Goal: Task Accomplishment & Management: Use online tool/utility

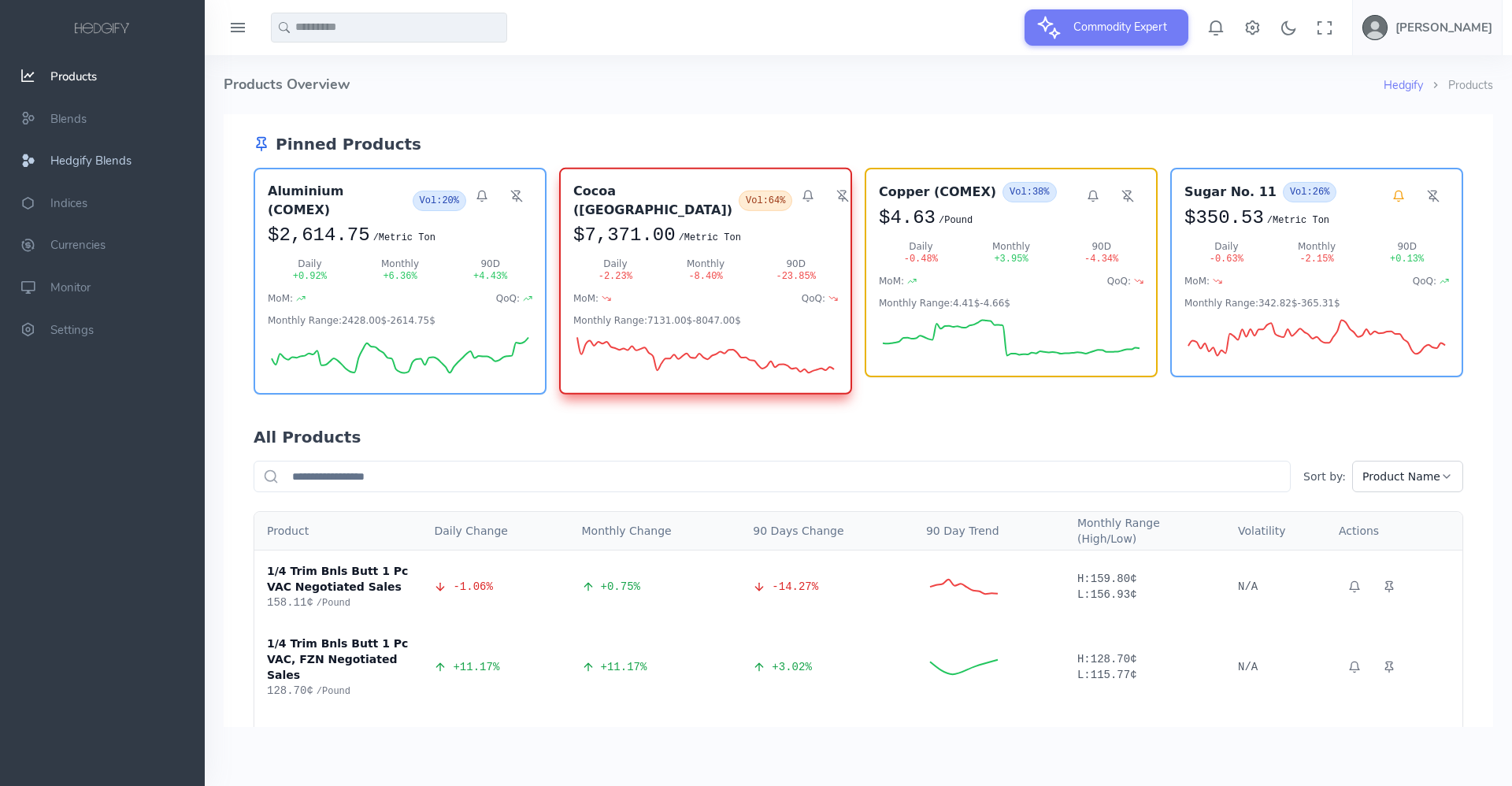
click at [94, 160] on span "Hedgify Blends" at bounding box center [90, 160] width 81 height 16
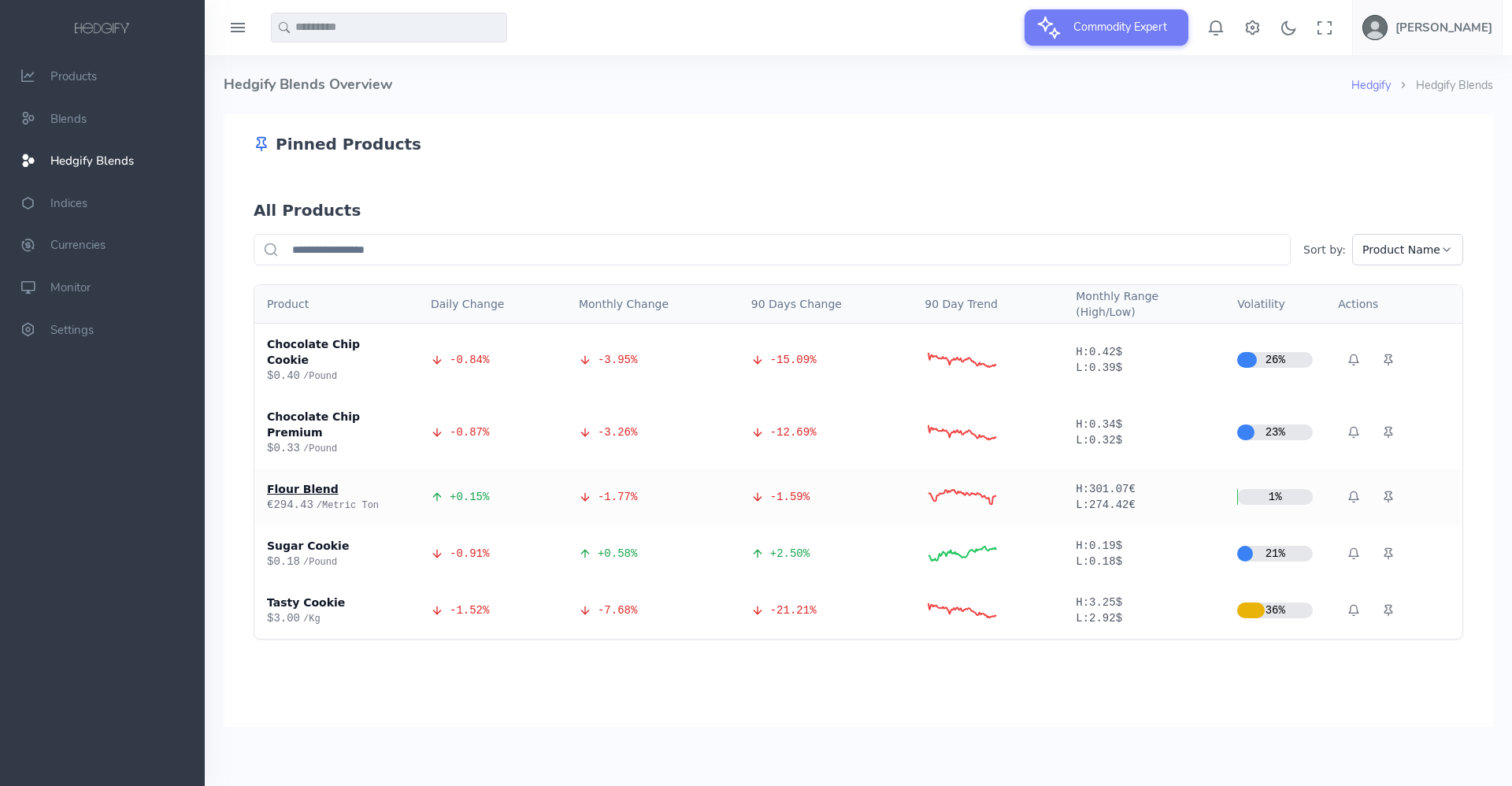
click at [292, 481] on div "Flour Blend" at bounding box center [336, 489] width 139 height 16
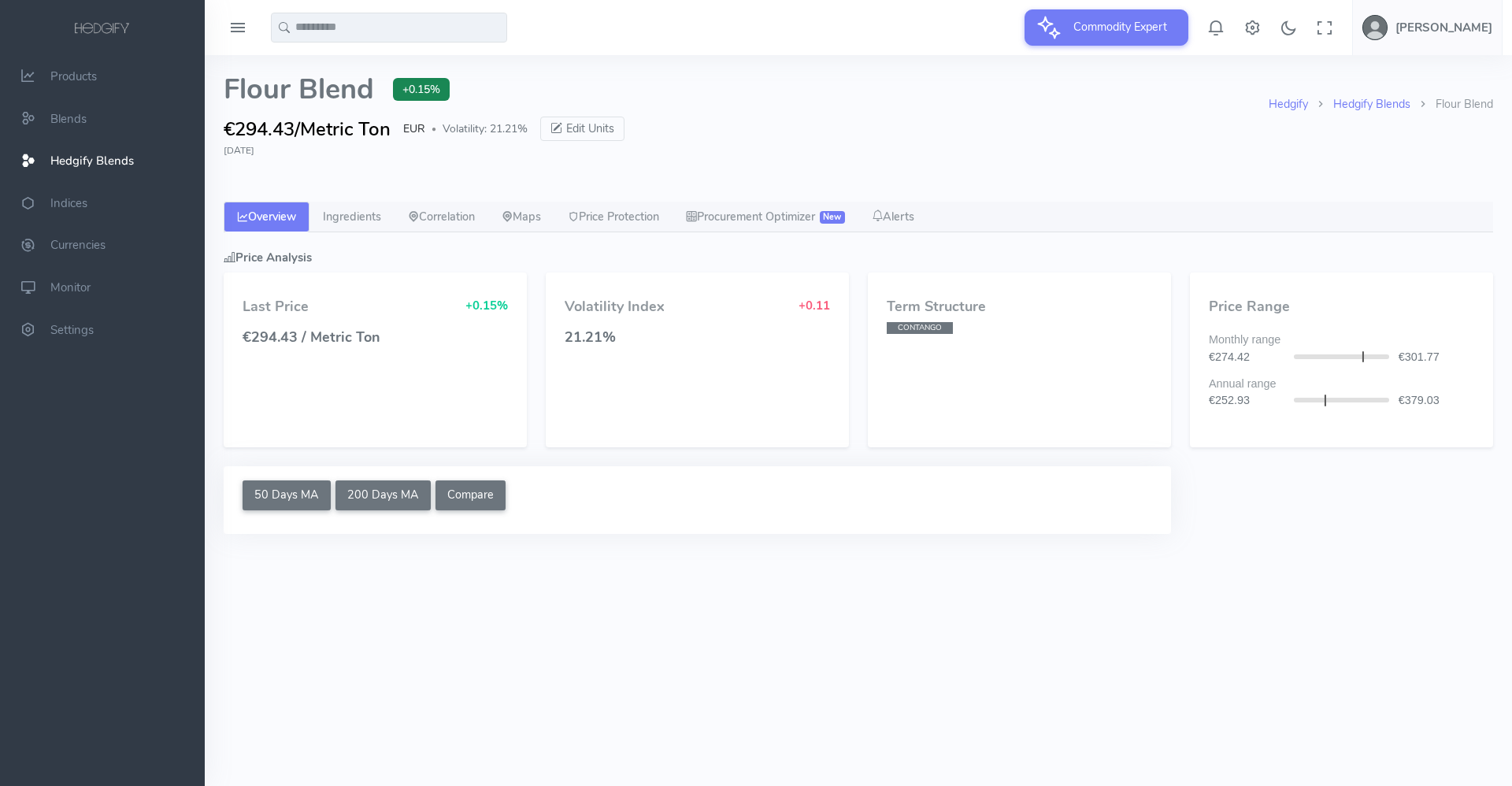
select select "****"
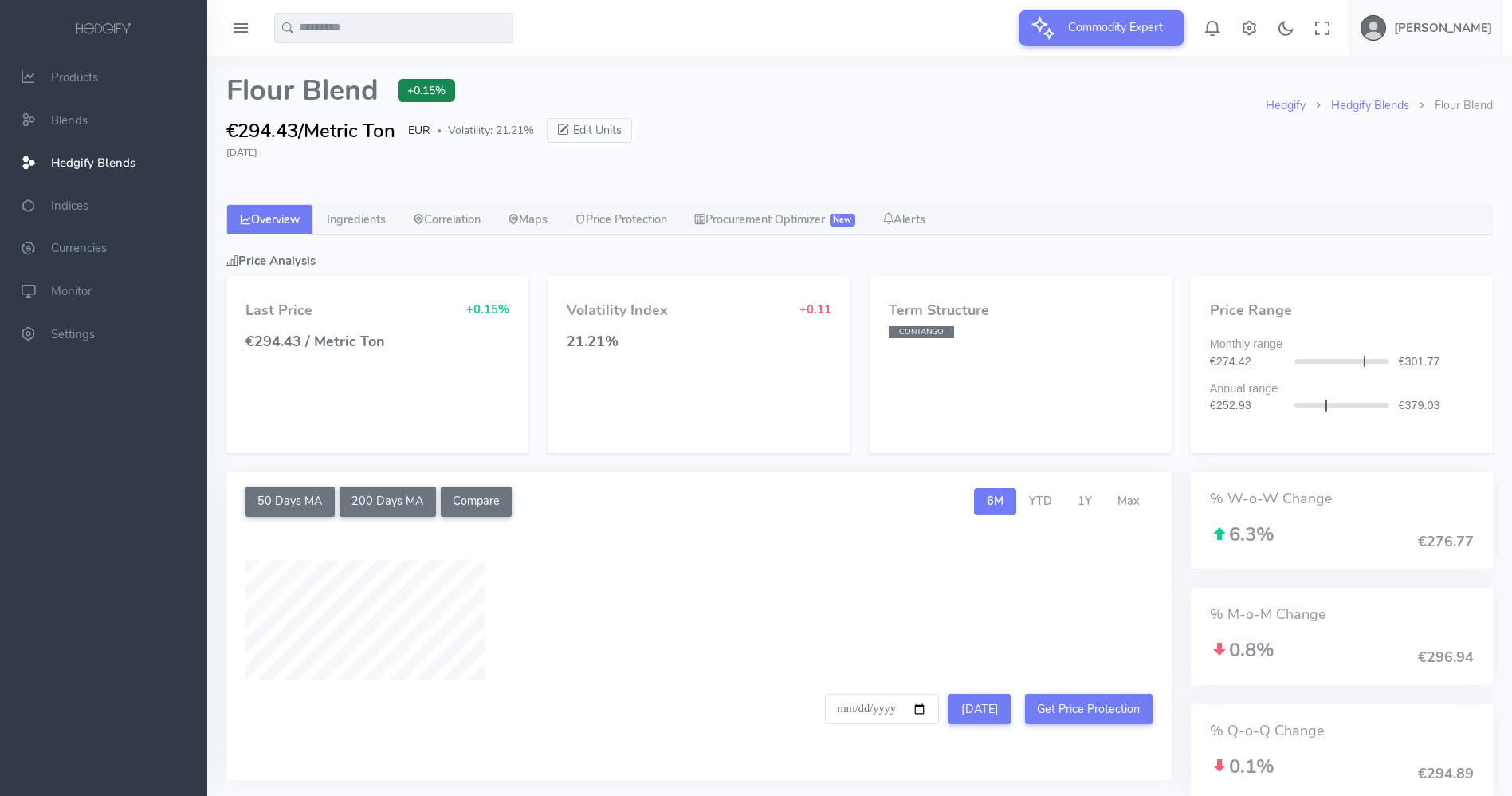
type input "**********"
click at [371, 221] on link "Ingredients" at bounding box center [357, 220] width 86 height 32
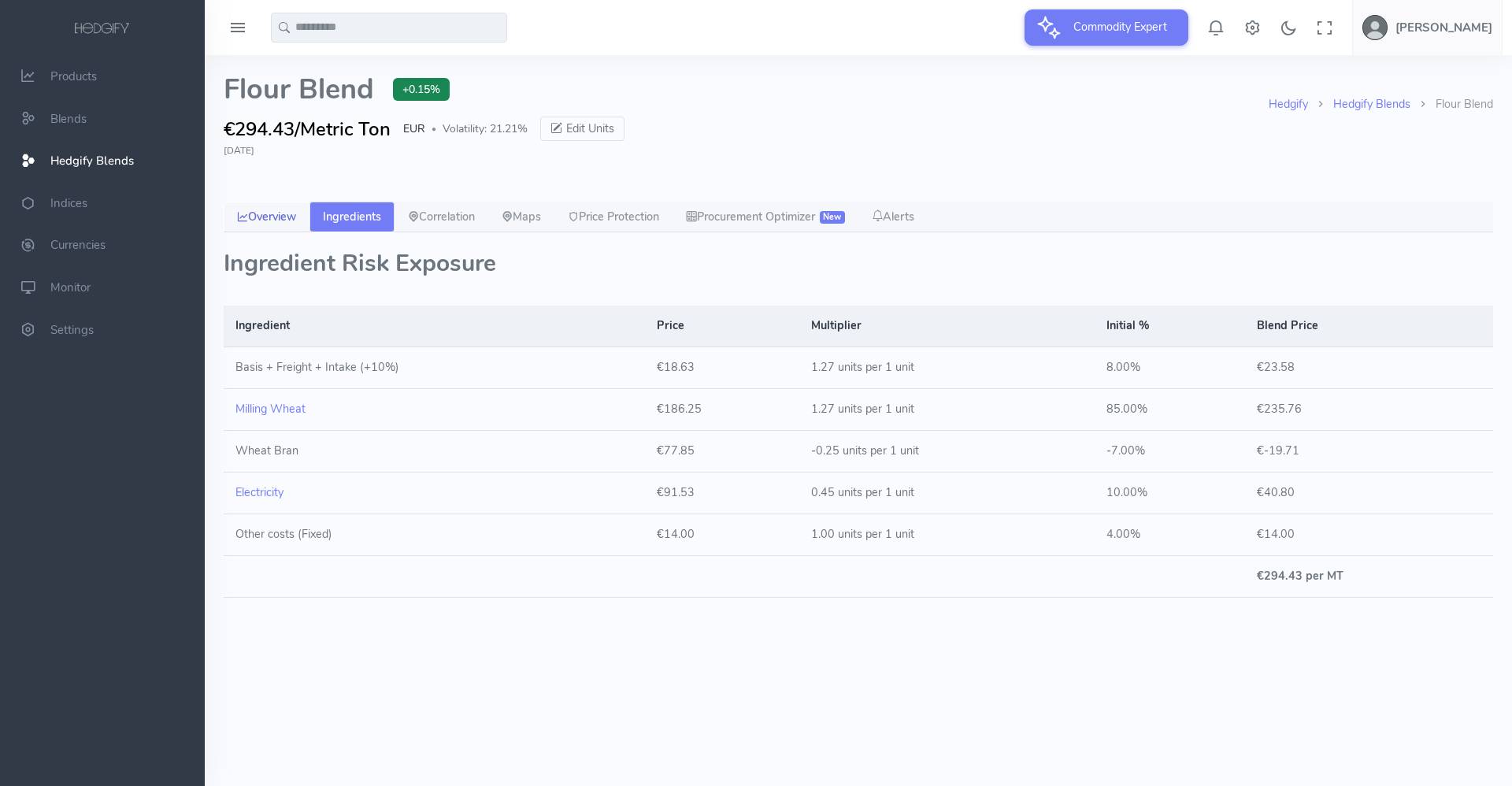
click at [290, 211] on link "Overview" at bounding box center [266, 217] width 85 height 31
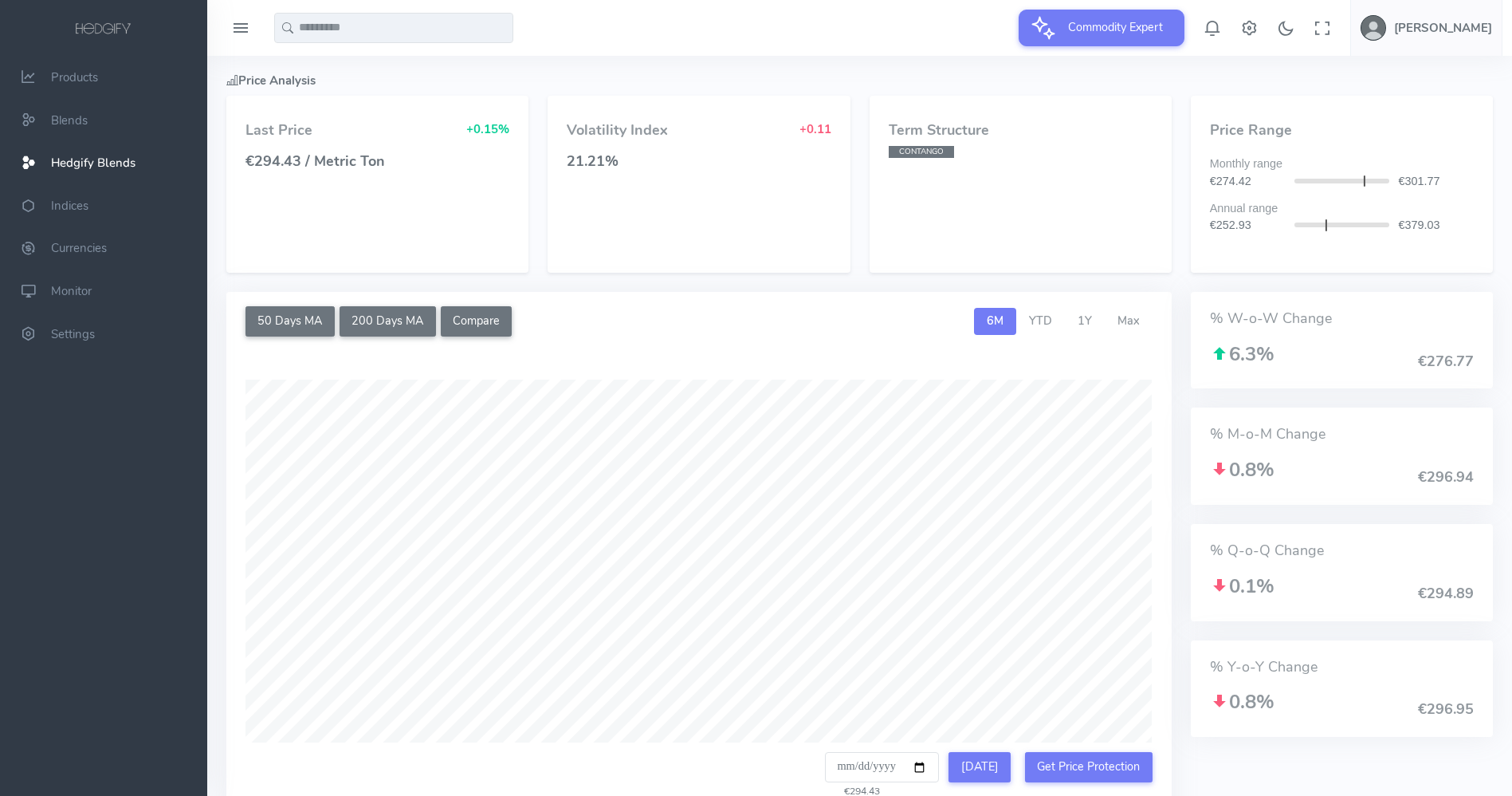
scroll to position [198, 0]
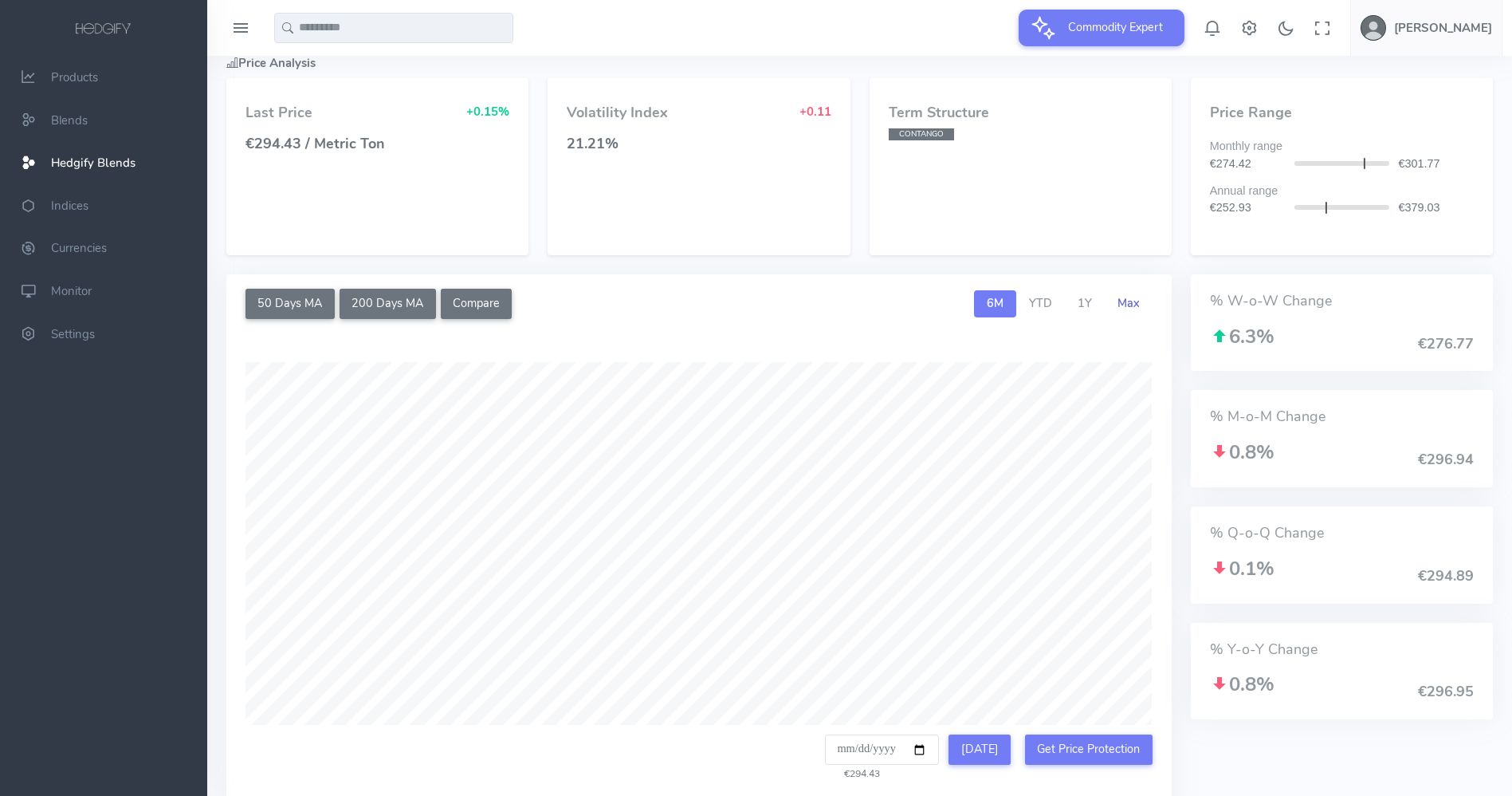
click at [1127, 306] on span "Max" at bounding box center [1129, 303] width 22 height 16
click at [1052, 309] on span "YTD" at bounding box center [1040, 303] width 23 height 16
click at [96, 82] on span "Products" at bounding box center [74, 77] width 47 height 16
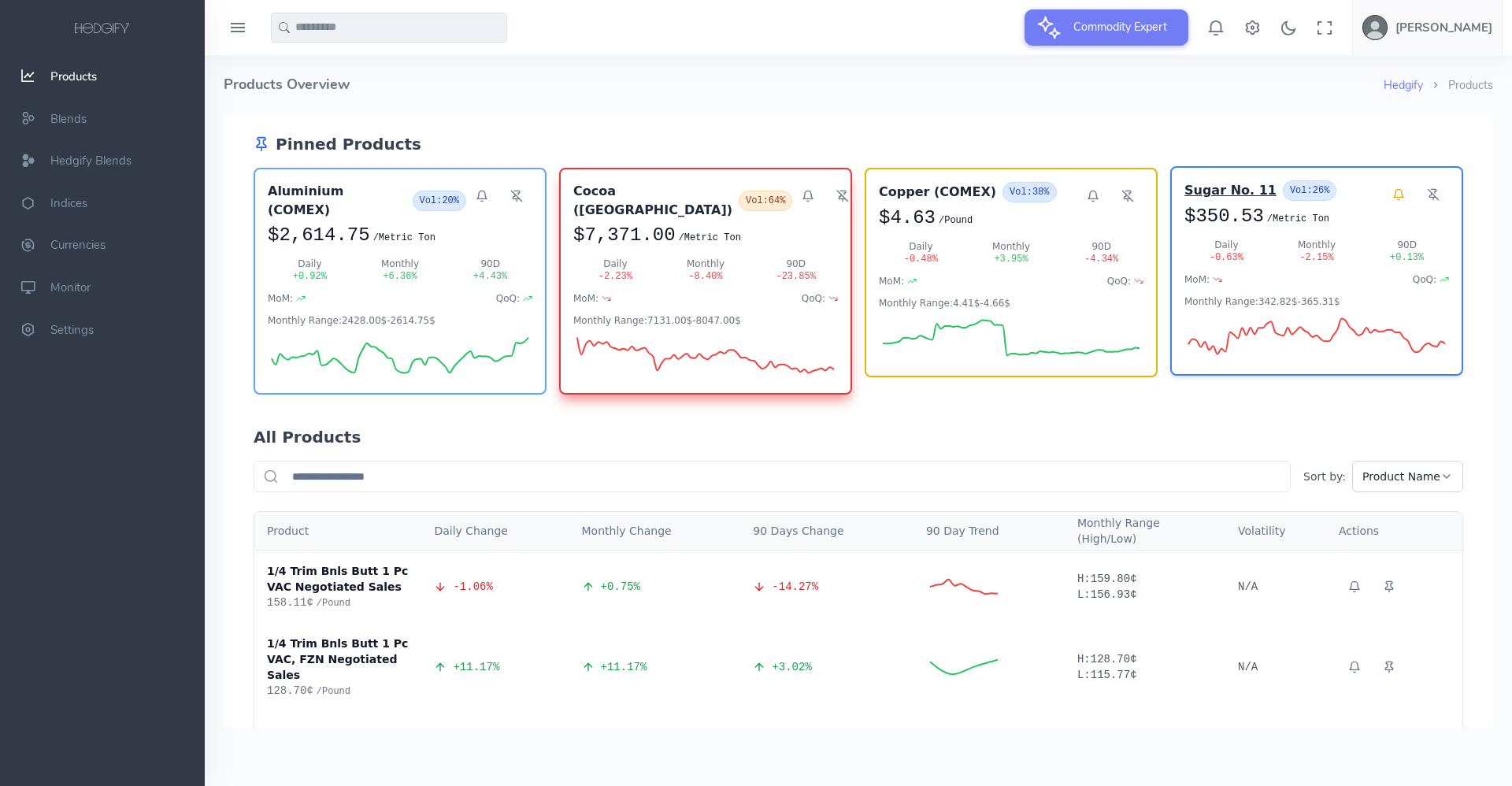
click at [1195, 191] on h3 "Sugar No. 11" at bounding box center [1230, 190] width 92 height 19
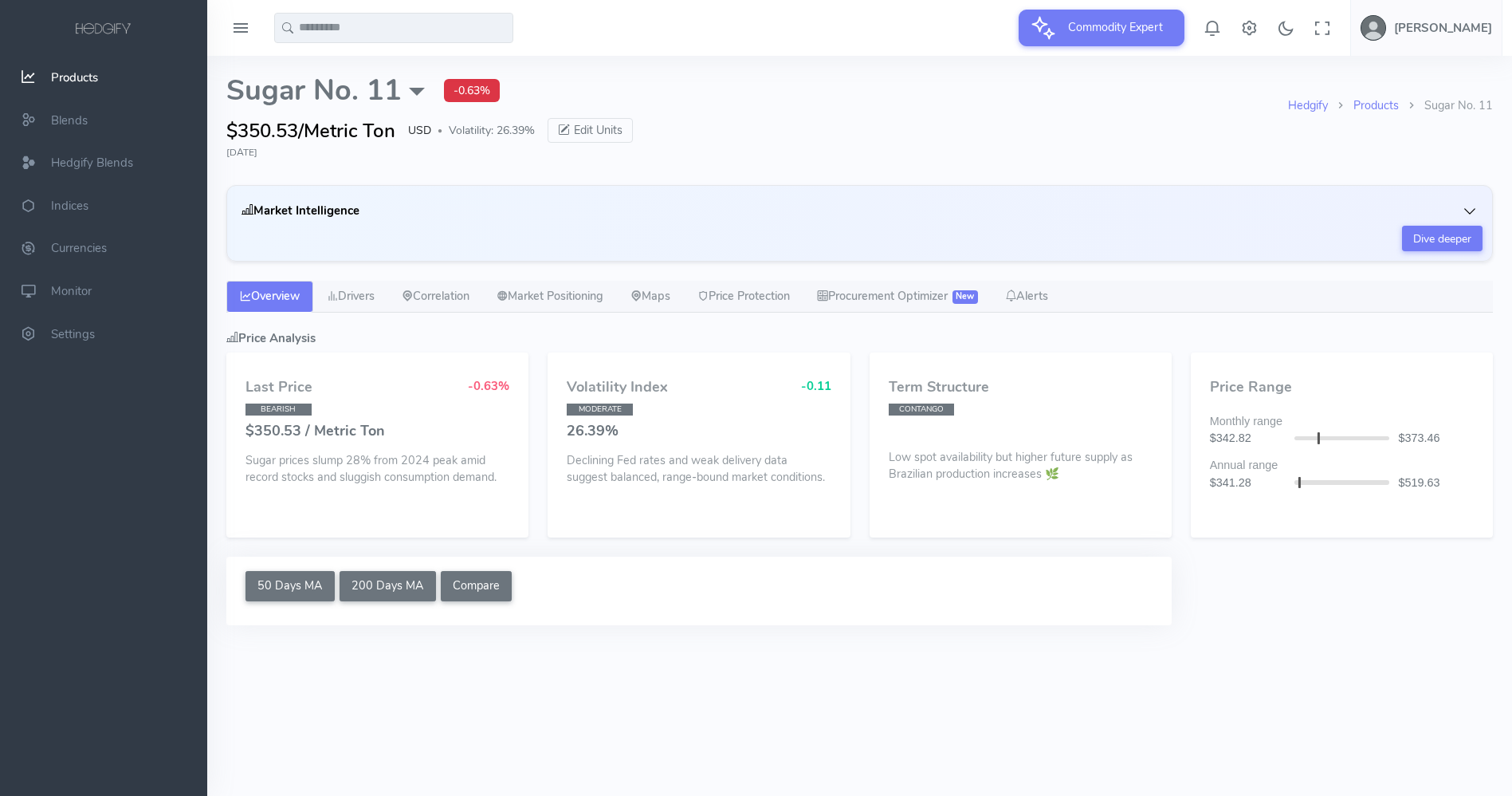
select select "****"
click at [1464, 209] on icon "button" at bounding box center [1470, 210] width 16 height 16
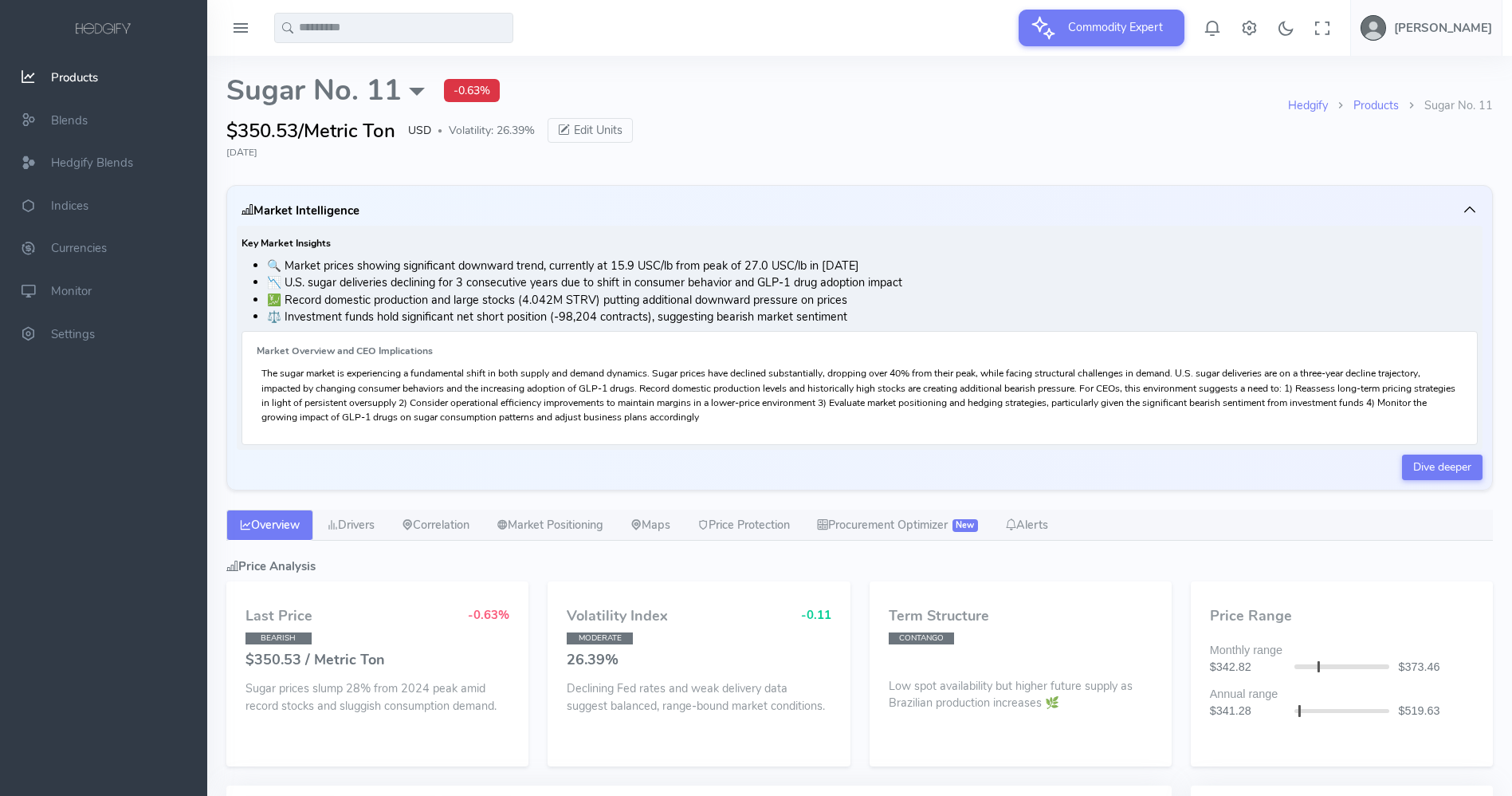
click at [1471, 214] on icon "button" at bounding box center [1470, 209] width 16 height 16
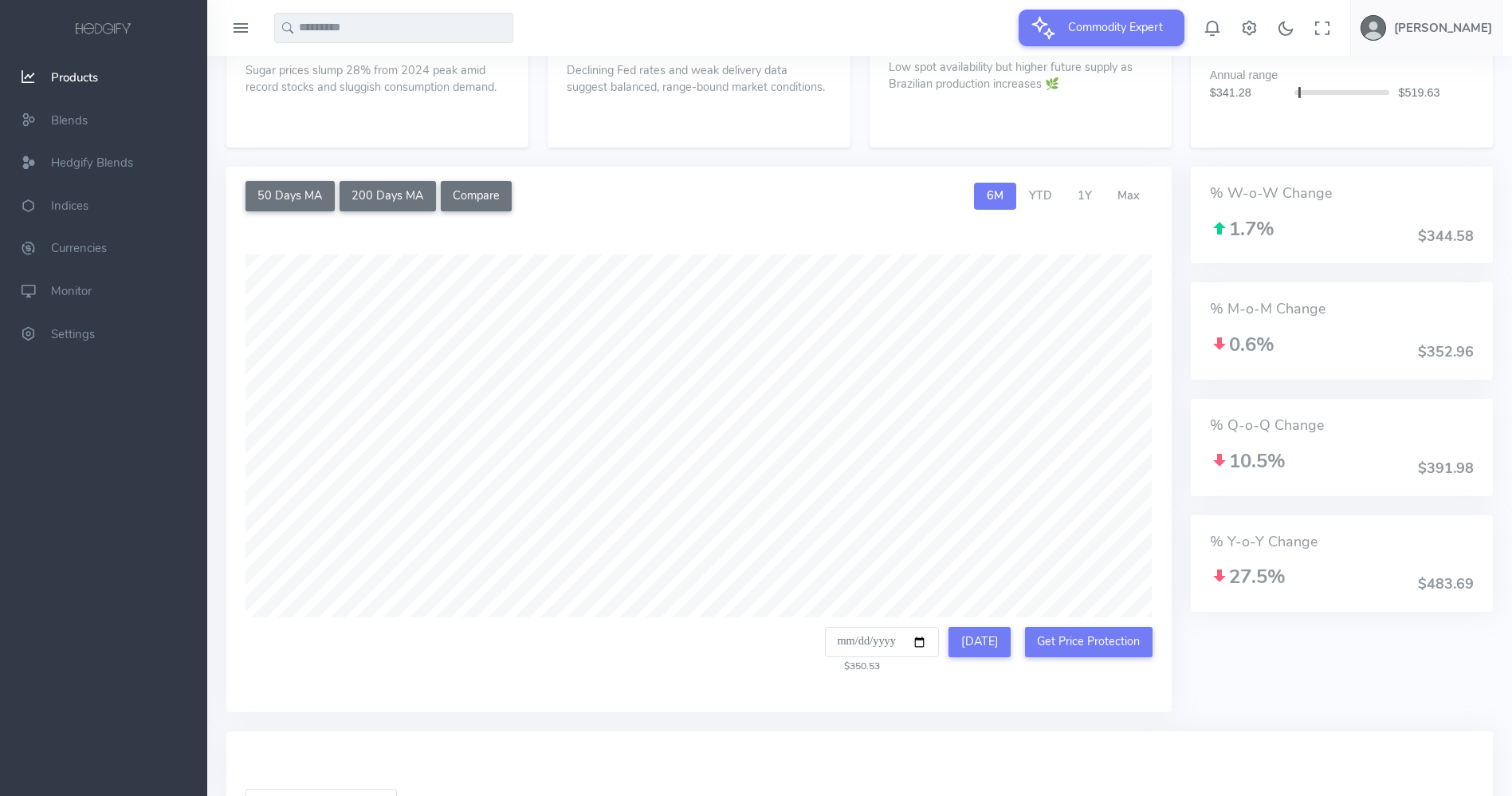
scroll to position [393, 0]
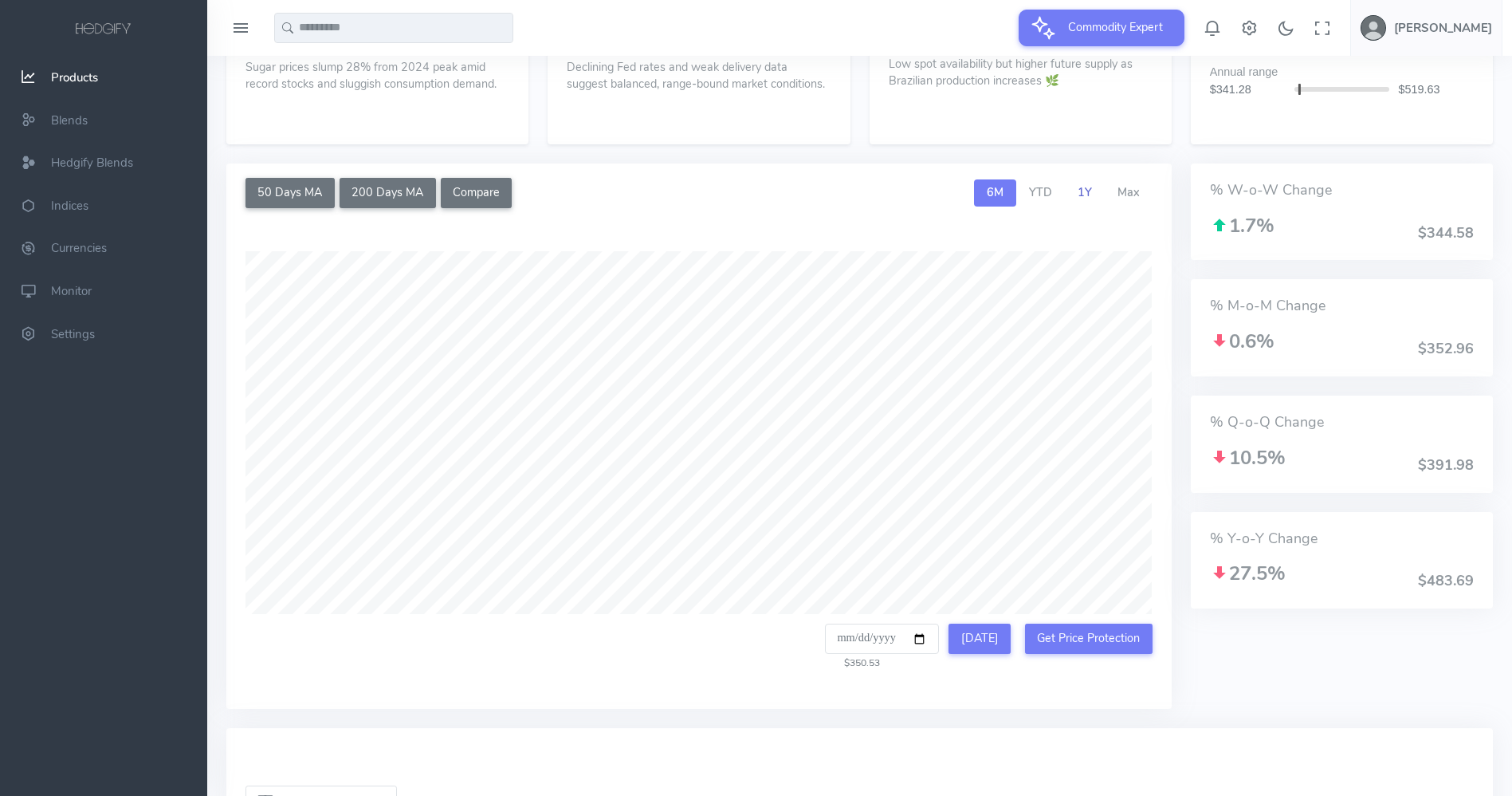
click at [1087, 200] on span "1Y" at bounding box center [1085, 191] width 14 height 16
click at [1134, 193] on span "Max" at bounding box center [1129, 191] width 22 height 16
click at [971, 641] on button "[DATE]" at bounding box center [980, 638] width 62 height 30
type input "**********"
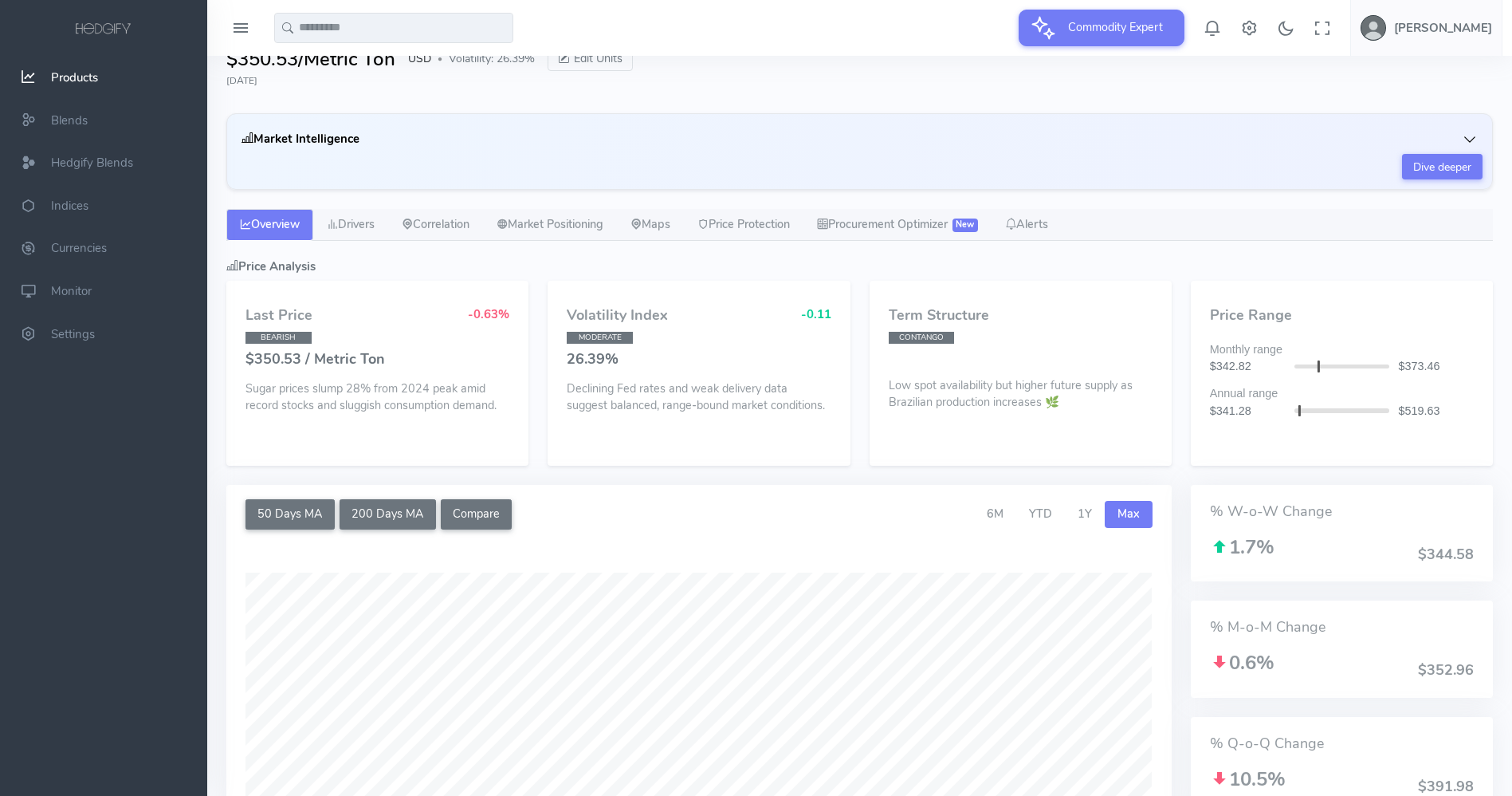
scroll to position [57, 0]
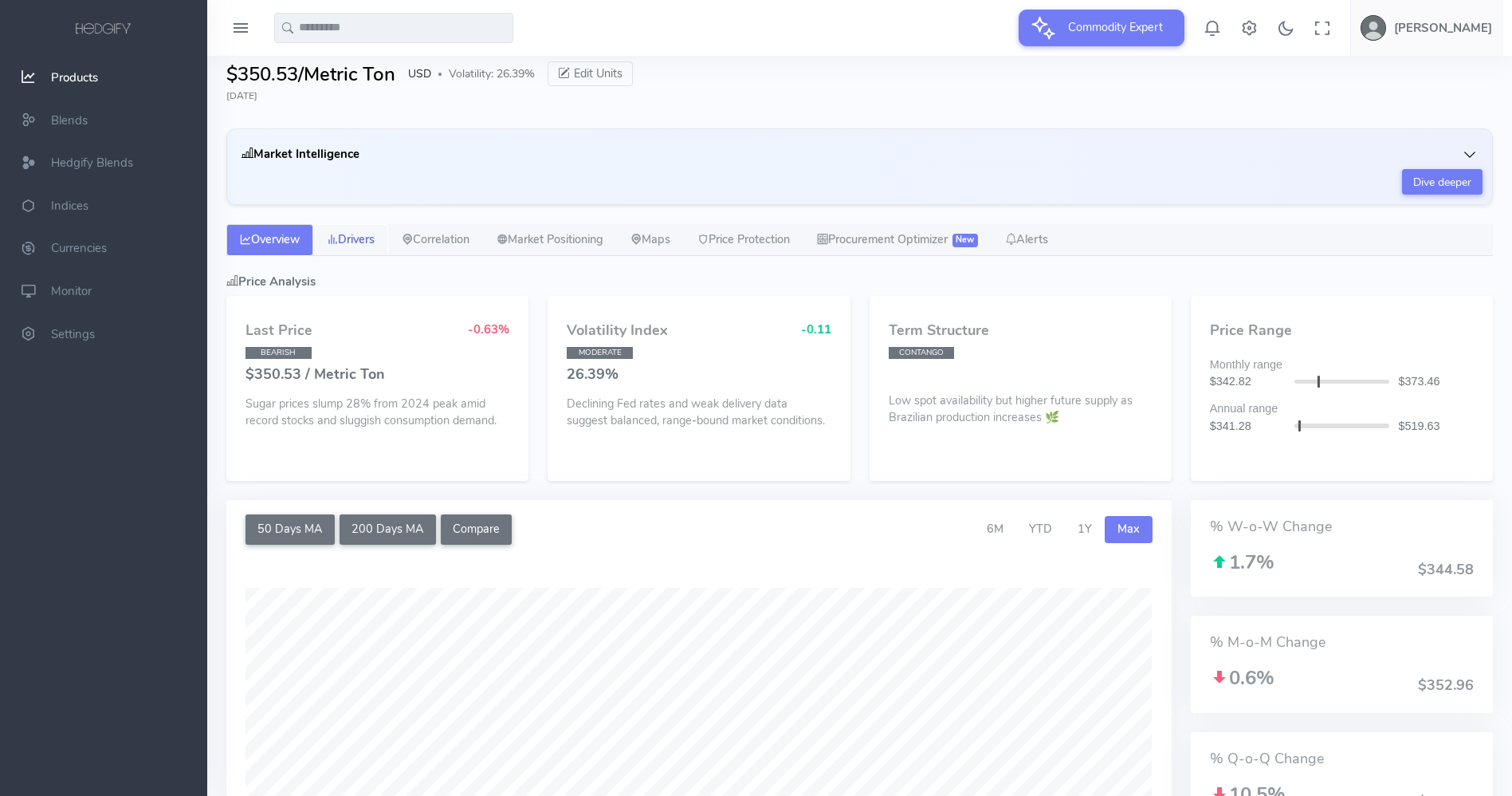
click at [373, 241] on link "Drivers" at bounding box center [351, 240] width 75 height 32
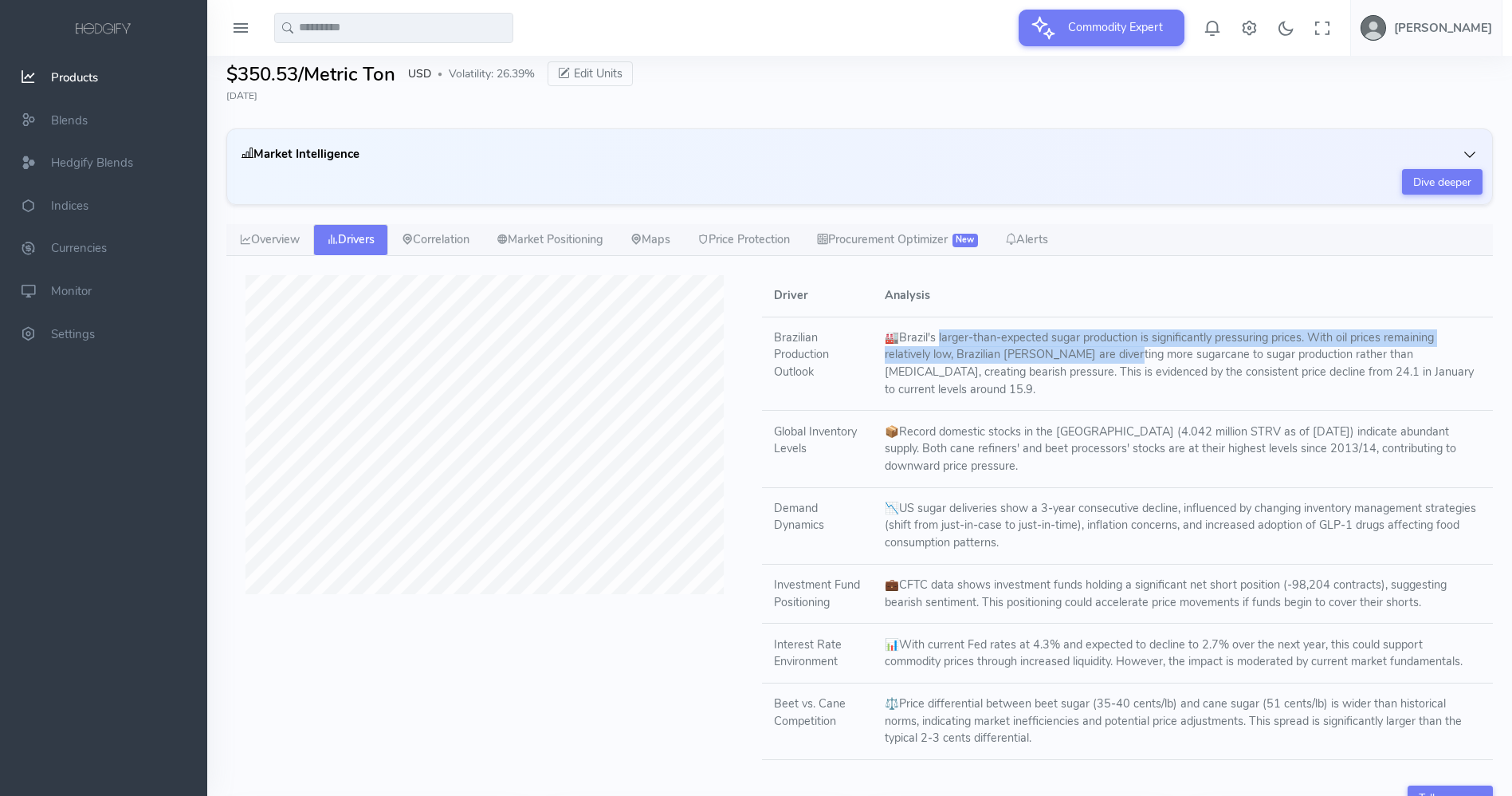
drag, startPoint x: 943, startPoint y: 339, endPoint x: 1120, endPoint y: 360, distance: 178.2
click at [1120, 360] on td "🏭 Brazil's larger-than-expected sugar production is significantly pressuring pr…" at bounding box center [1183, 363] width 620 height 94
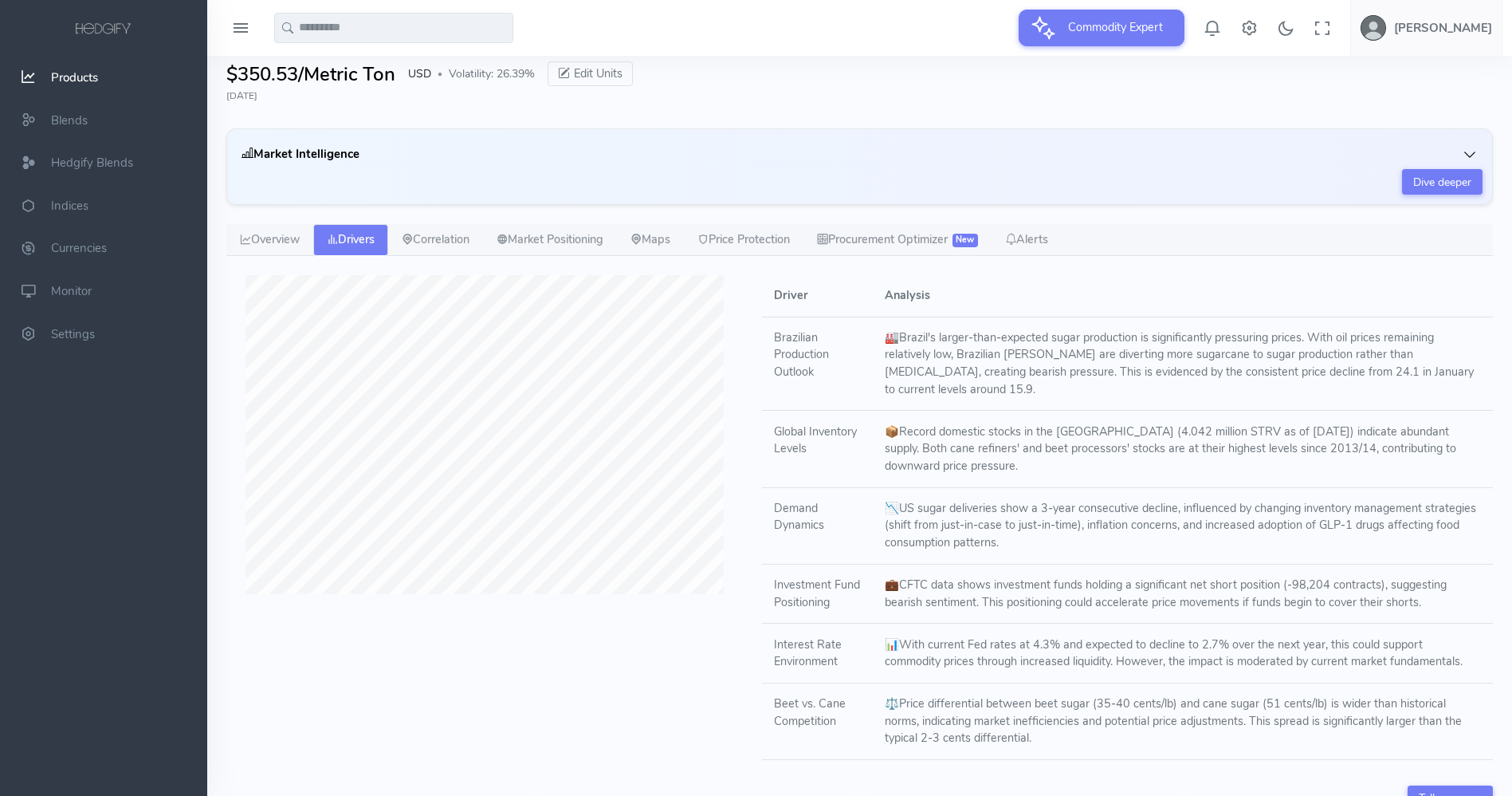
click at [1101, 370] on td "🏭 Brazil's larger-than-expected sugar production is significantly pressuring pr…" at bounding box center [1183, 363] width 620 height 94
click at [466, 247] on link "Correlation" at bounding box center [436, 240] width 95 height 32
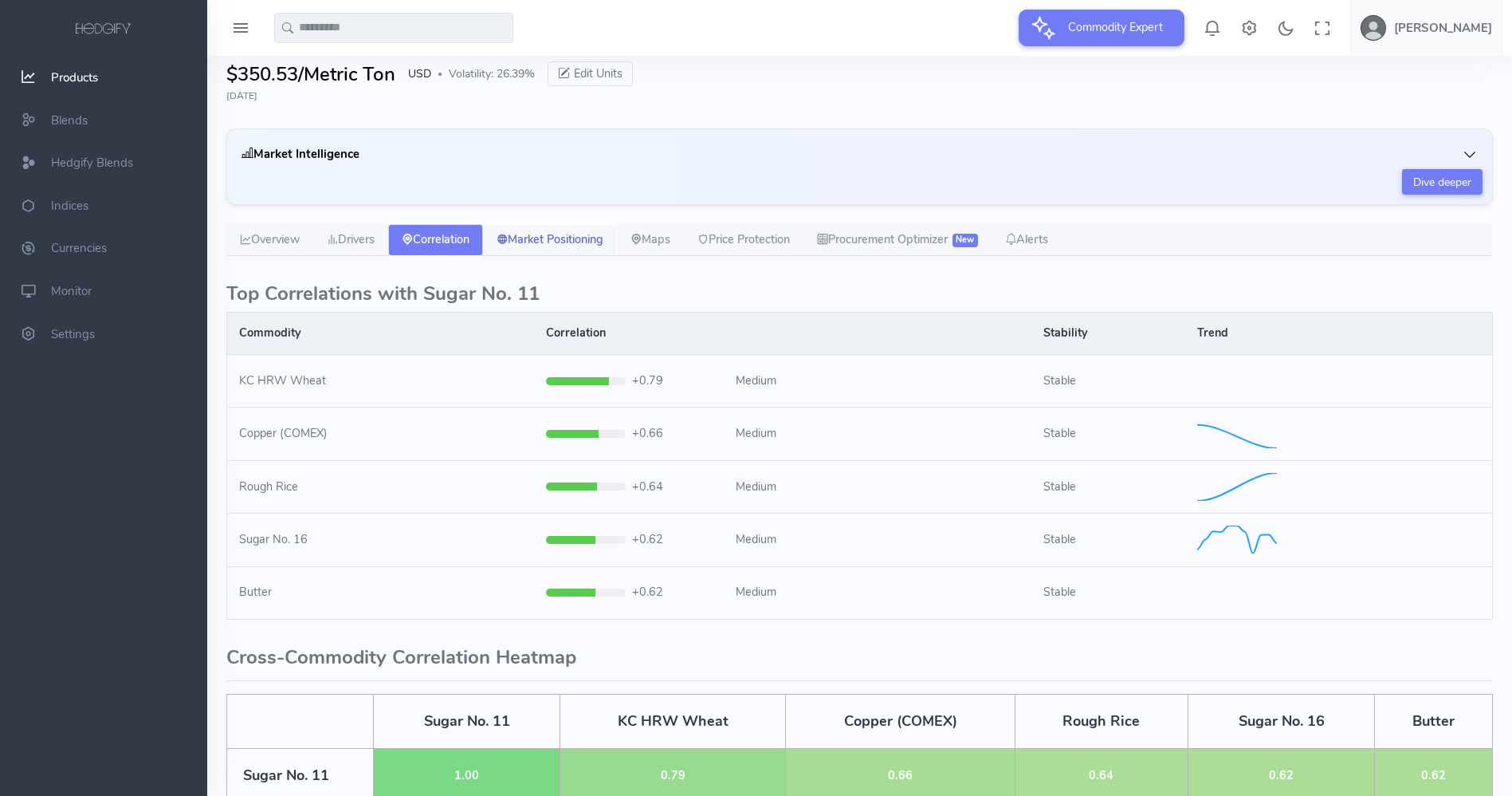
click at [574, 238] on link "Market Positioning" at bounding box center [550, 240] width 134 height 32
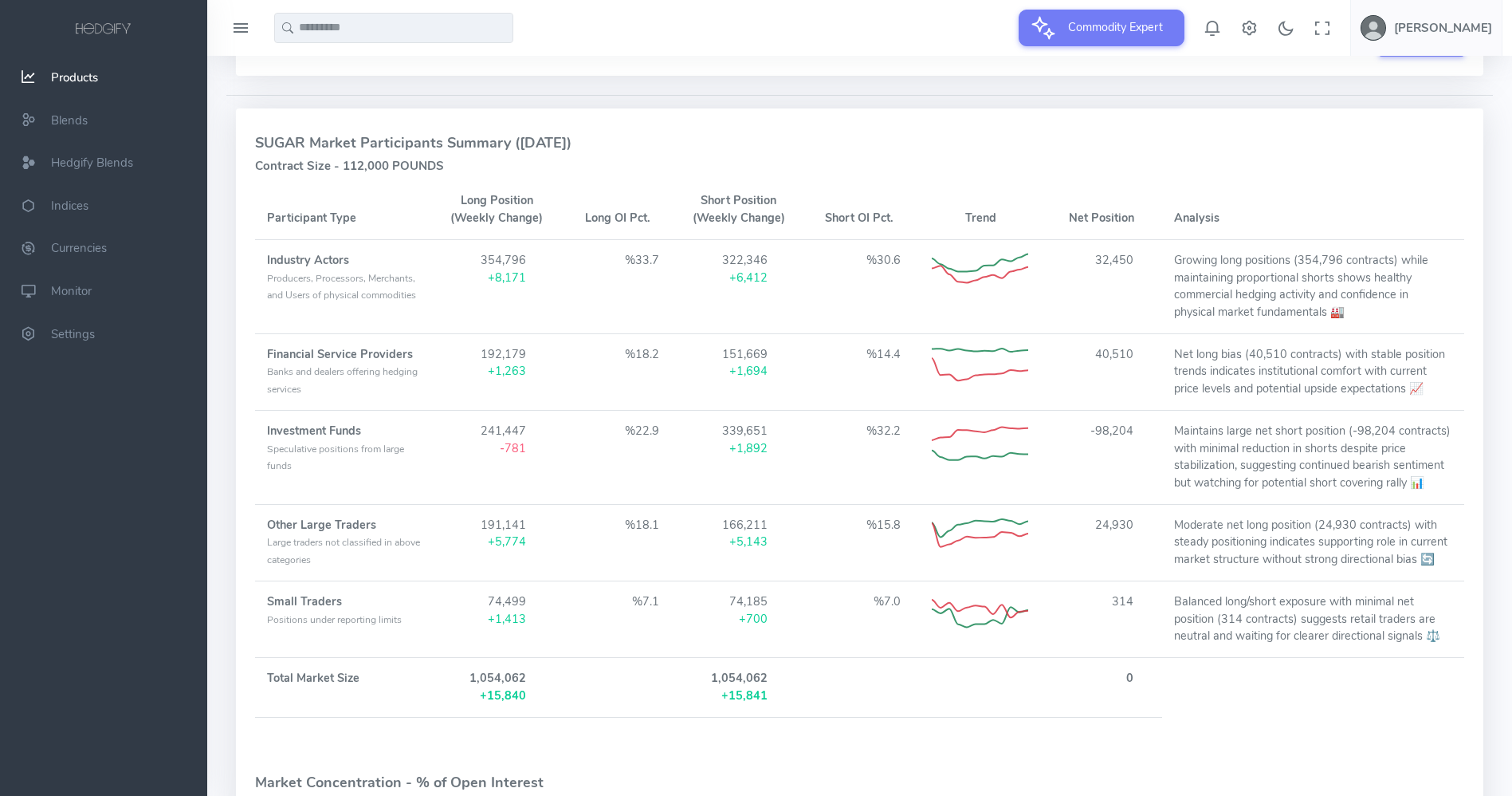
scroll to position [588, 0]
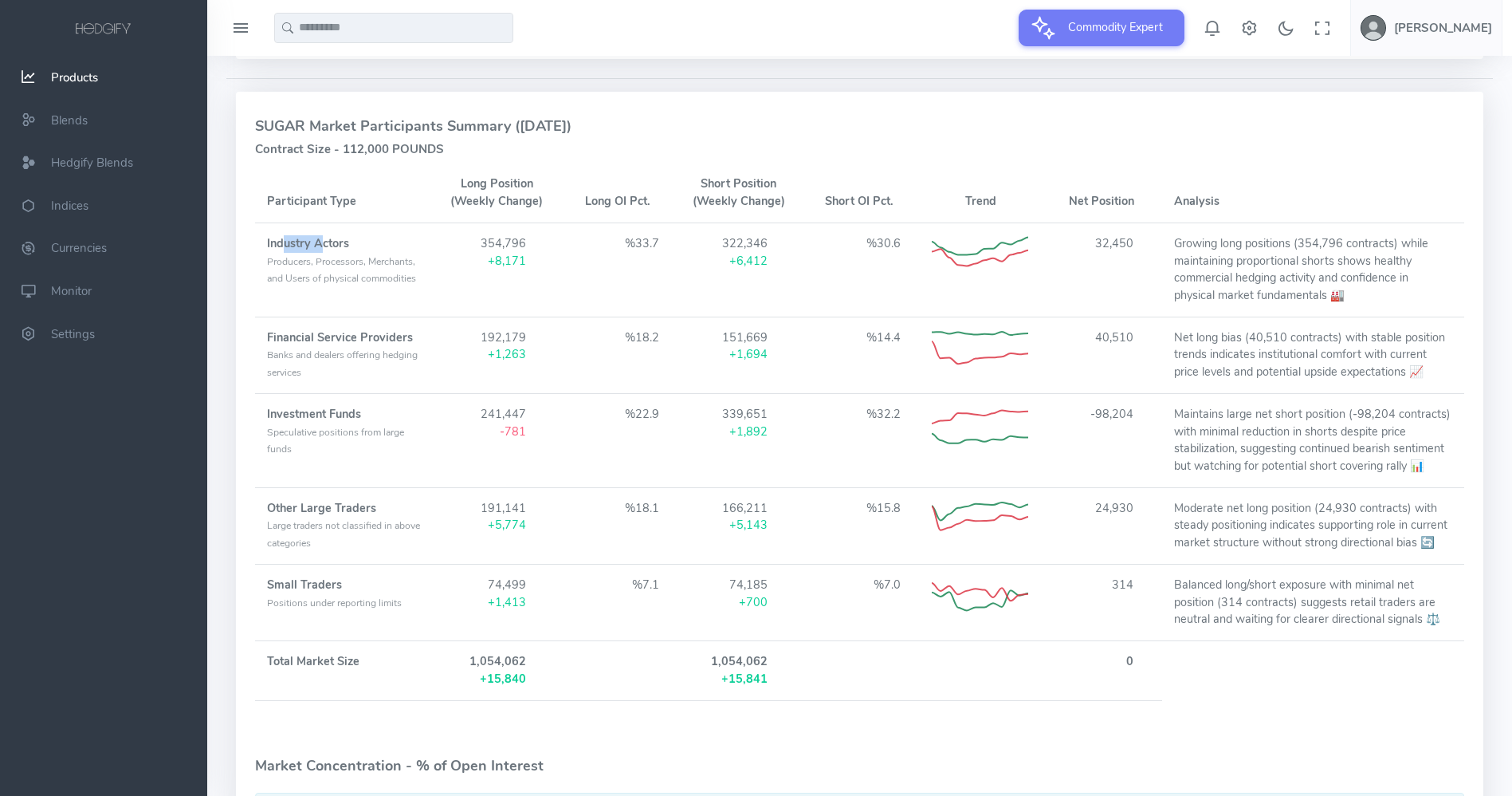
drag, startPoint x: 284, startPoint y: 236, endPoint x: 324, endPoint y: 244, distance: 40.8
click at [324, 244] on strong "Industry Actors" at bounding box center [308, 243] width 82 height 16
drag, startPoint x: 1104, startPoint y: 246, endPoint x: 1124, endPoint y: 253, distance: 21.2
click at [1124, 253] on td "32,450" at bounding box center [1102, 269] width 121 height 94
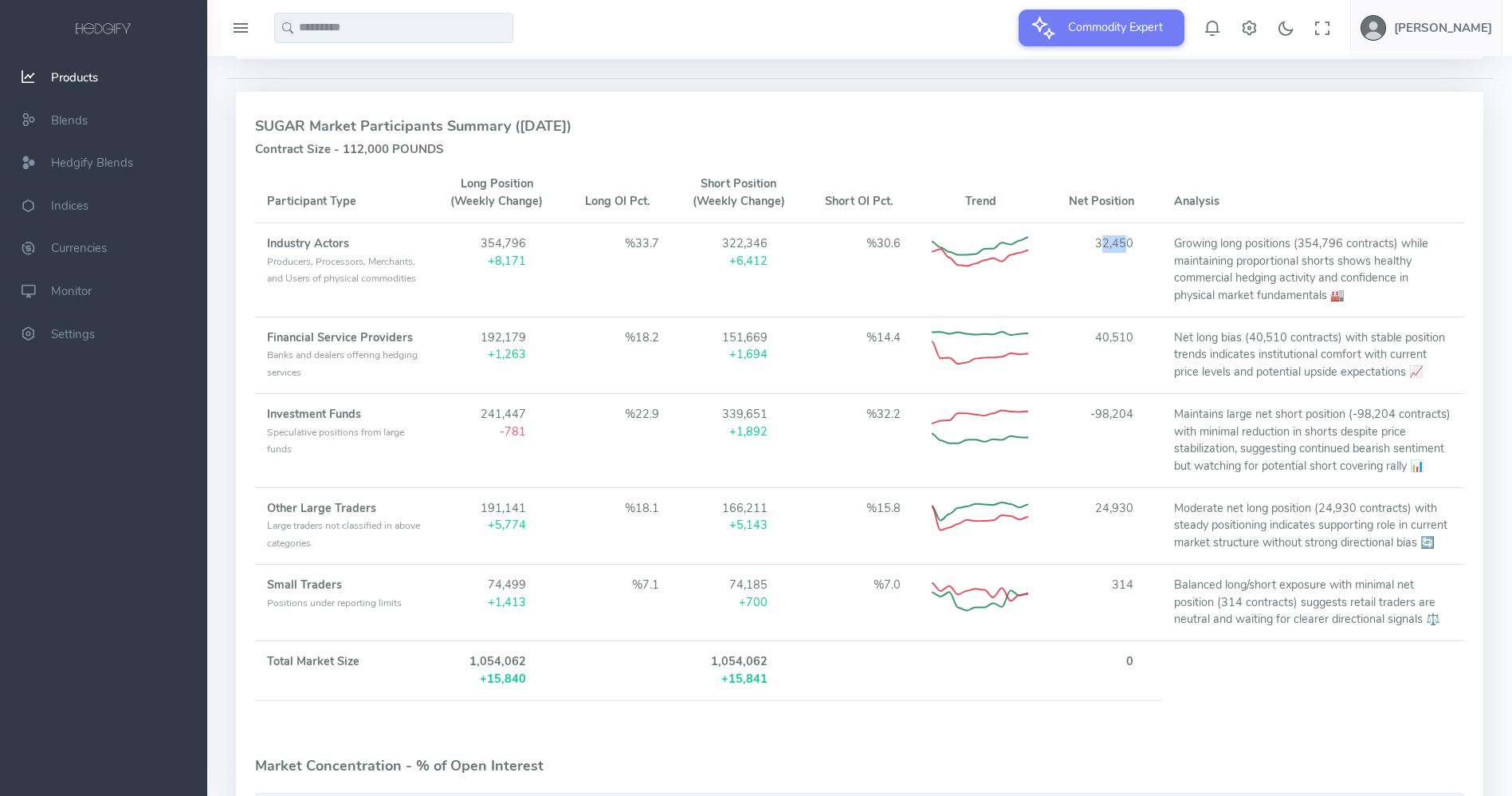
click at [1124, 254] on td "32,450" at bounding box center [1102, 269] width 121 height 94
drag, startPoint x: 297, startPoint y: 510, endPoint x: 361, endPoint y: 514, distance: 64.1
click at [361, 514] on strong "Other Large Traders" at bounding box center [321, 507] width 109 height 16
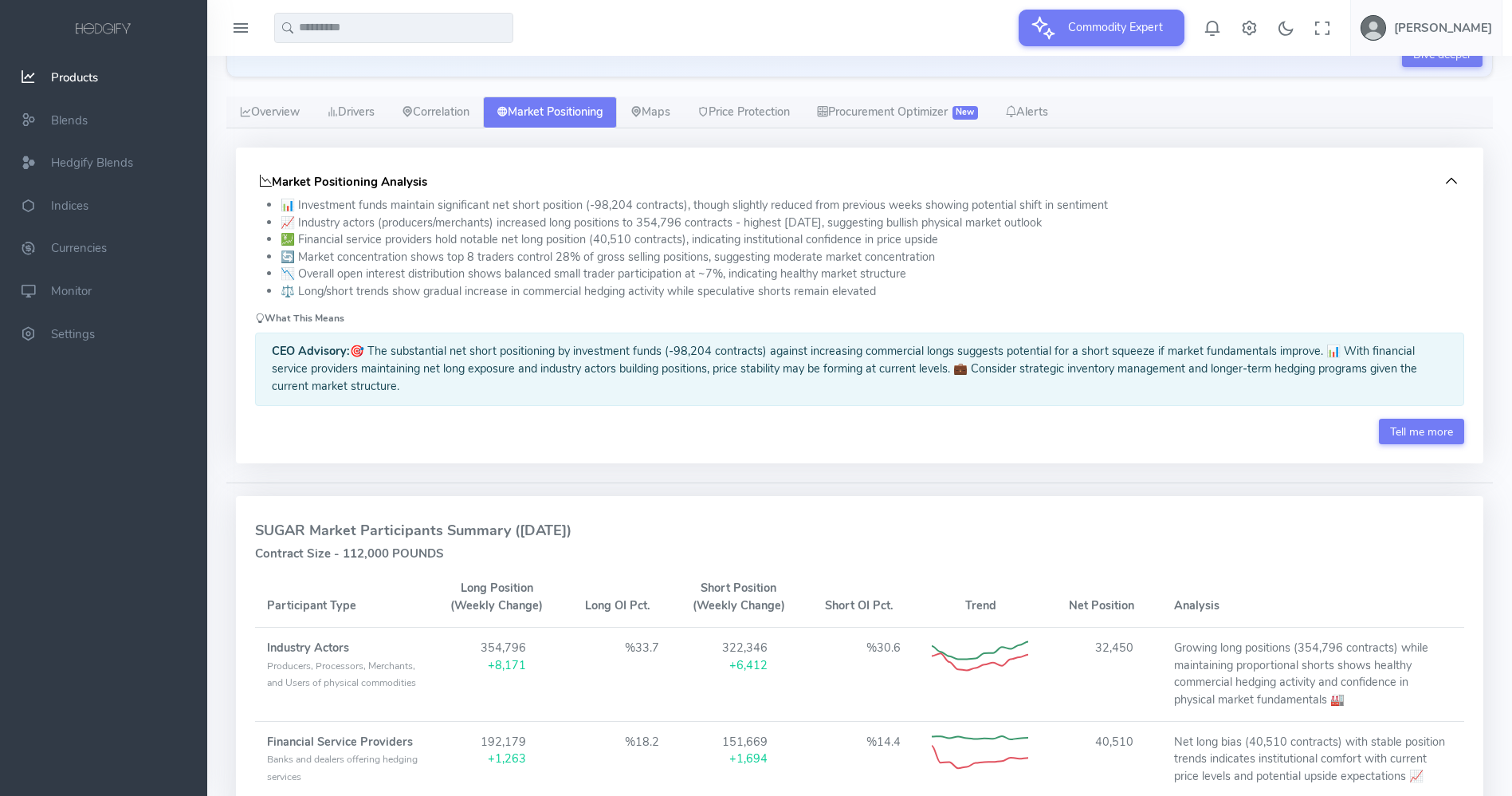
scroll to position [165, 0]
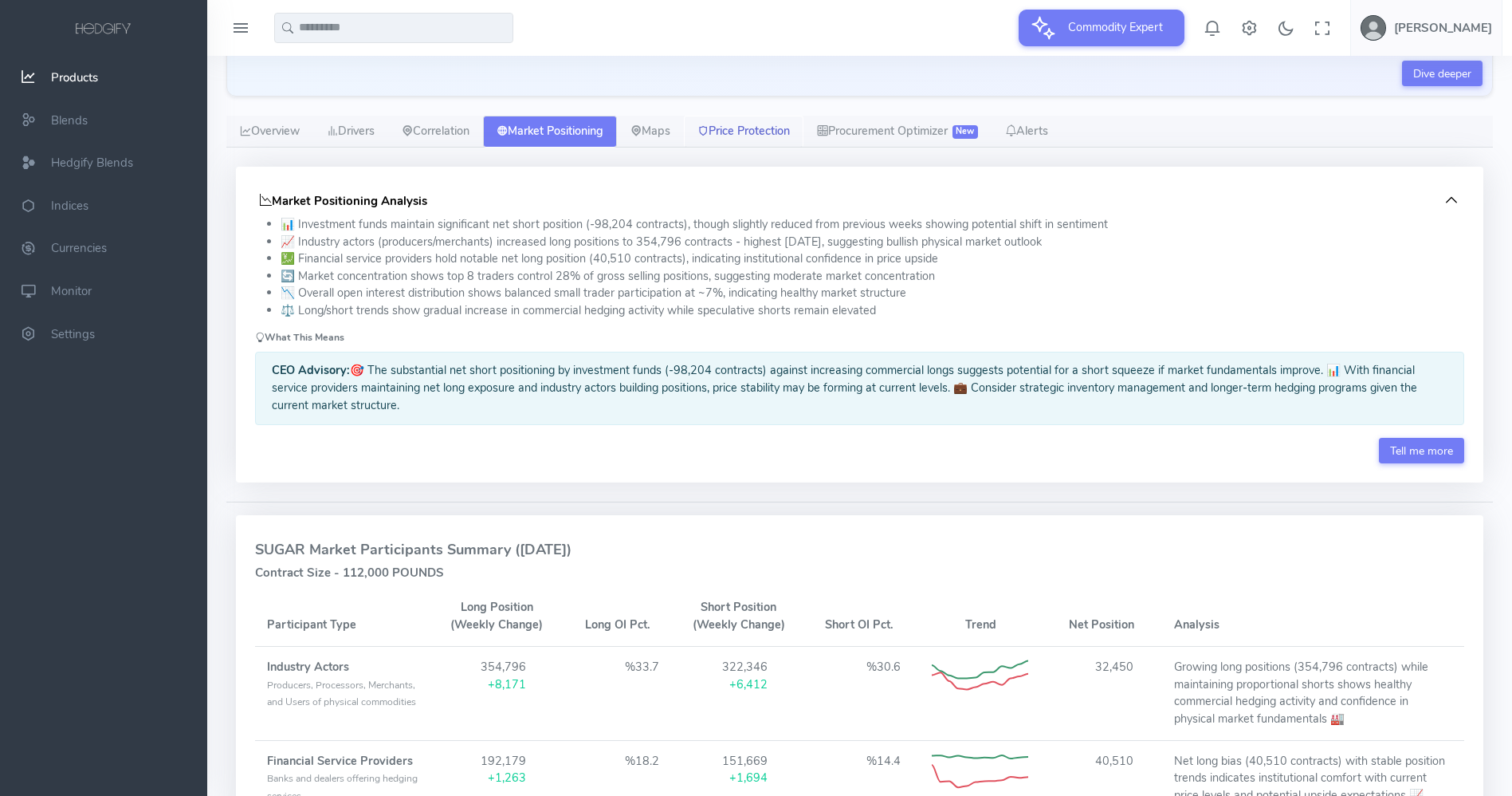
click at [774, 142] on link "Price Protection" at bounding box center [744, 131] width 120 height 32
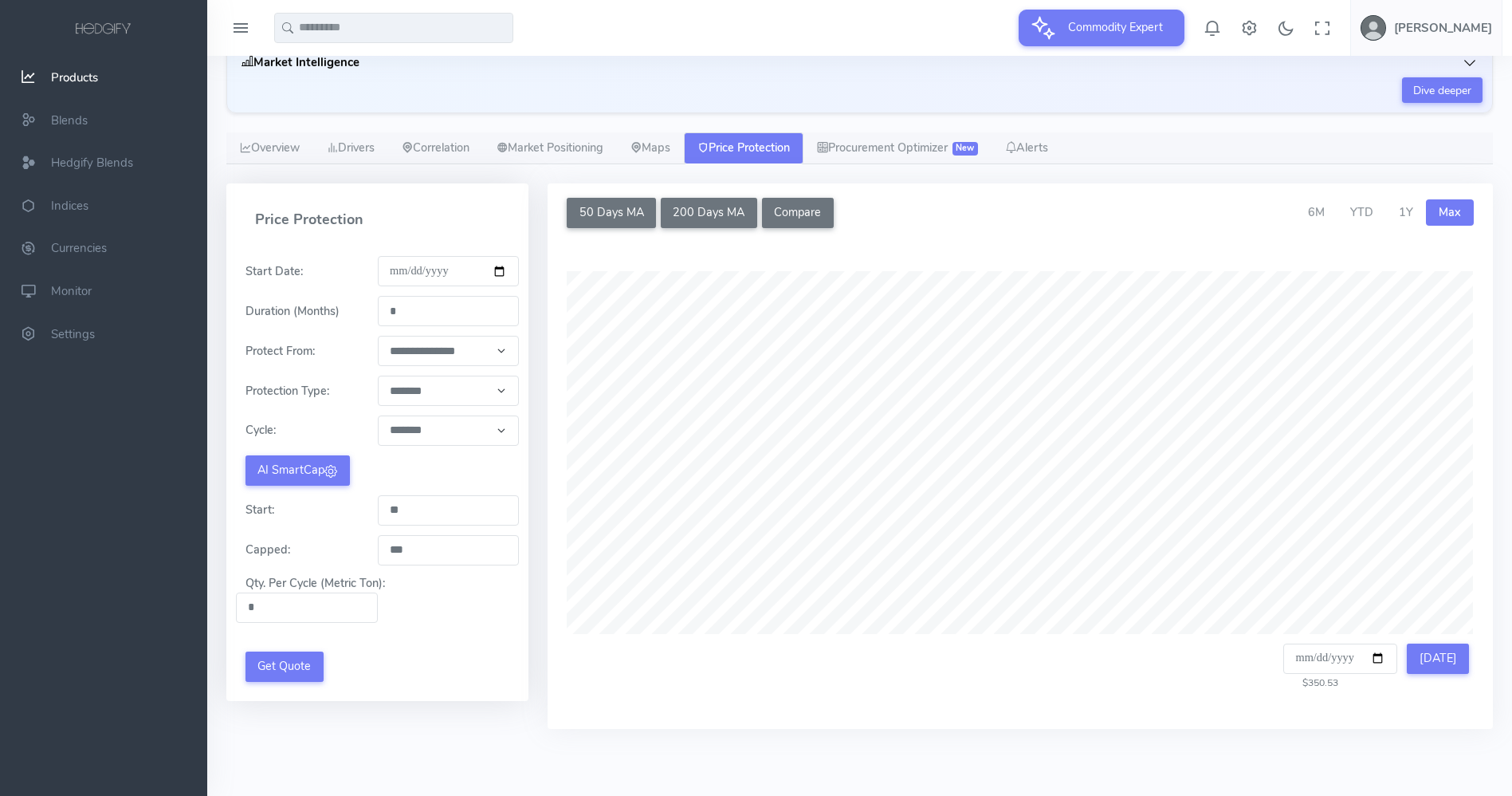
scroll to position [148, 0]
click at [870, 147] on link "Procurement Optimizer New" at bounding box center [897, 148] width 188 height 32
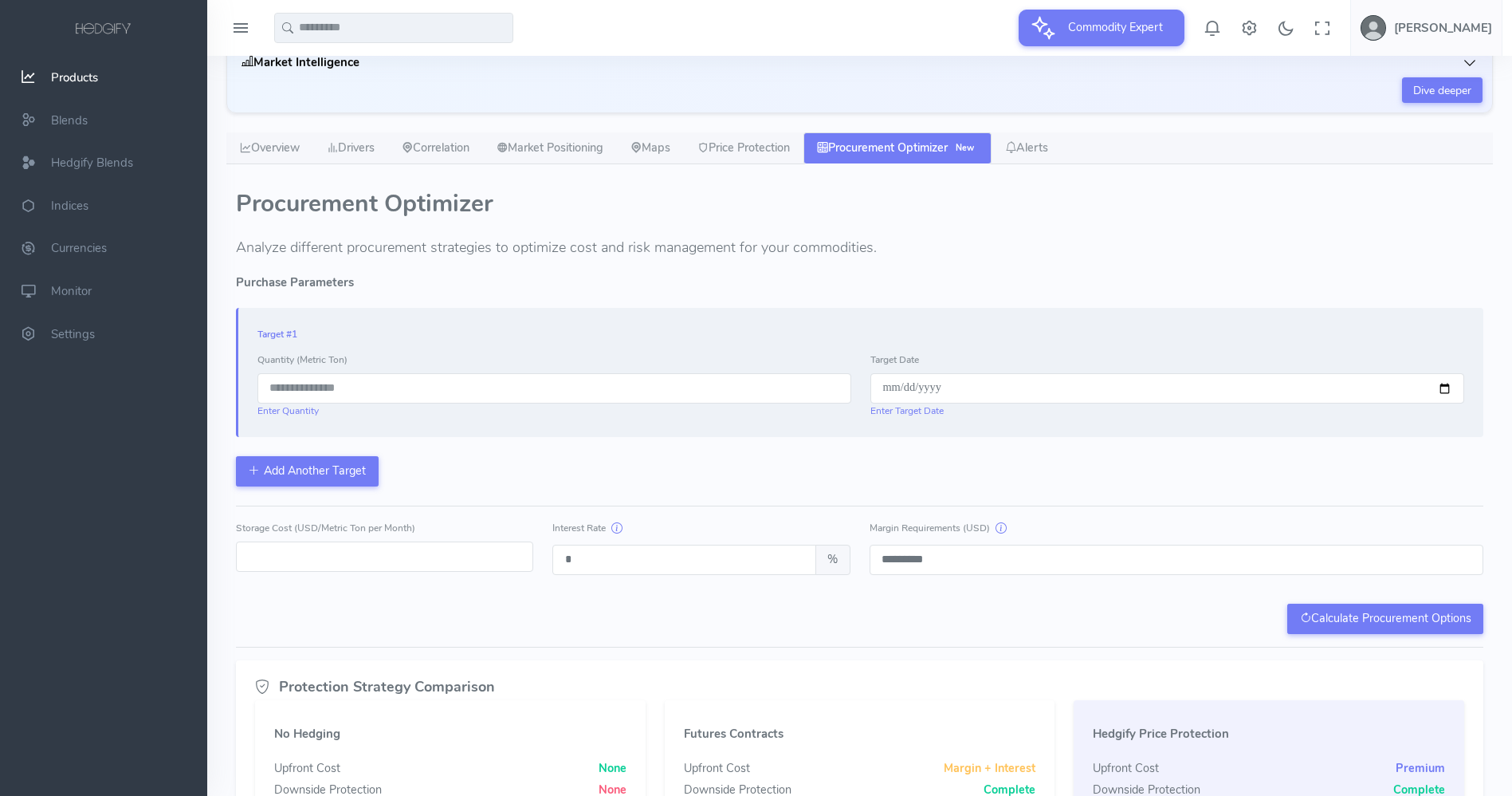
click at [407, 379] on input "number" at bounding box center [555, 388] width 594 height 30
type input "****"
click at [1445, 391] on input "date" at bounding box center [1168, 388] width 594 height 30
type input "**********"
click at [991, 463] on div "**********" at bounding box center [860, 397] width 1248 height 179
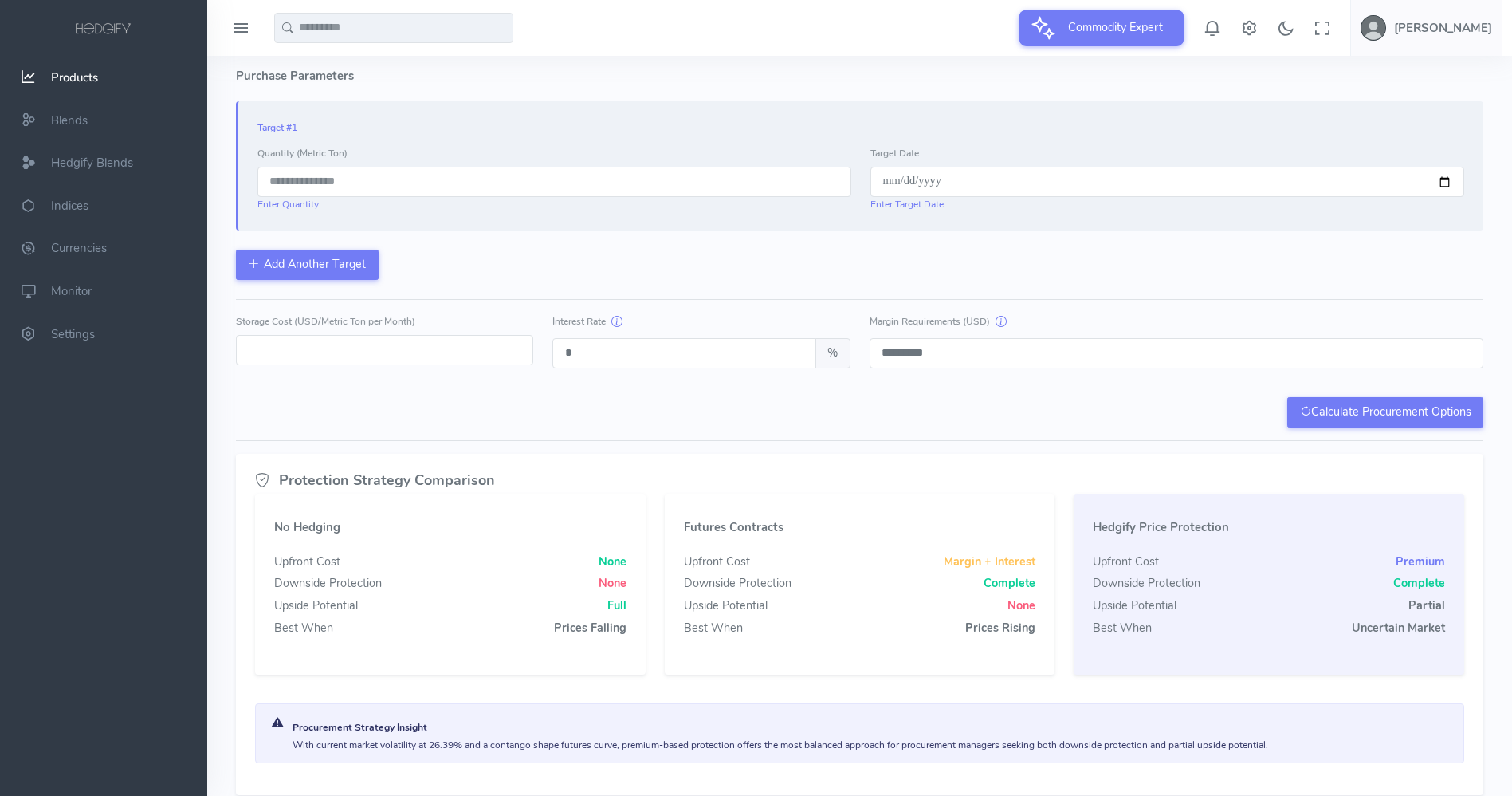
scroll to position [382, 0]
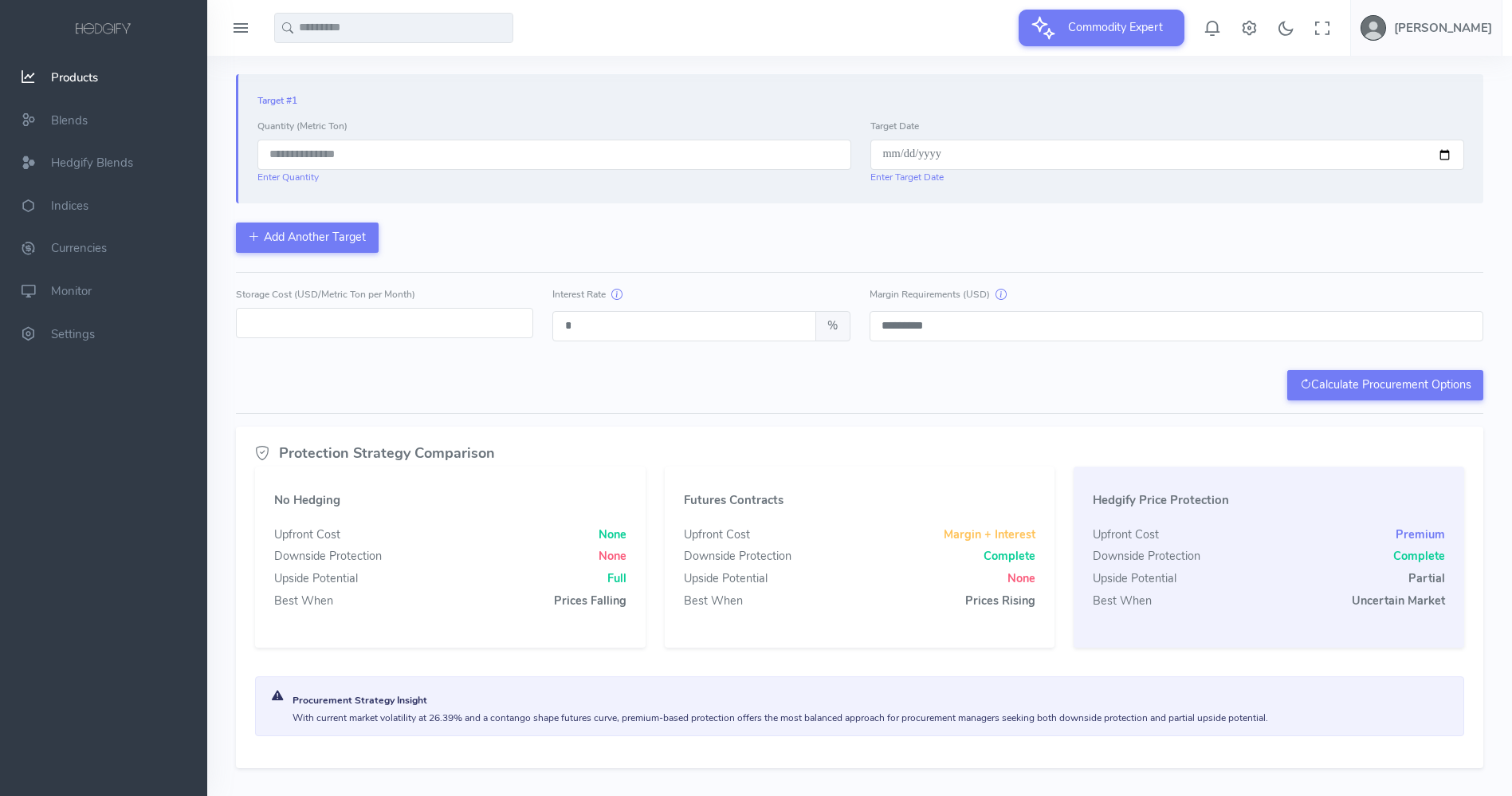
click at [343, 330] on input "*" at bounding box center [384, 323] width 297 height 30
drag, startPoint x: 343, startPoint y: 330, endPoint x: 156, endPoint y: 310, distance: 188.1
click at [156, 310] on div at bounding box center [756, 226] width 1512 height 1217
type input "*"
click at [588, 362] on div "**********" at bounding box center [860, 221] width 1248 height 358
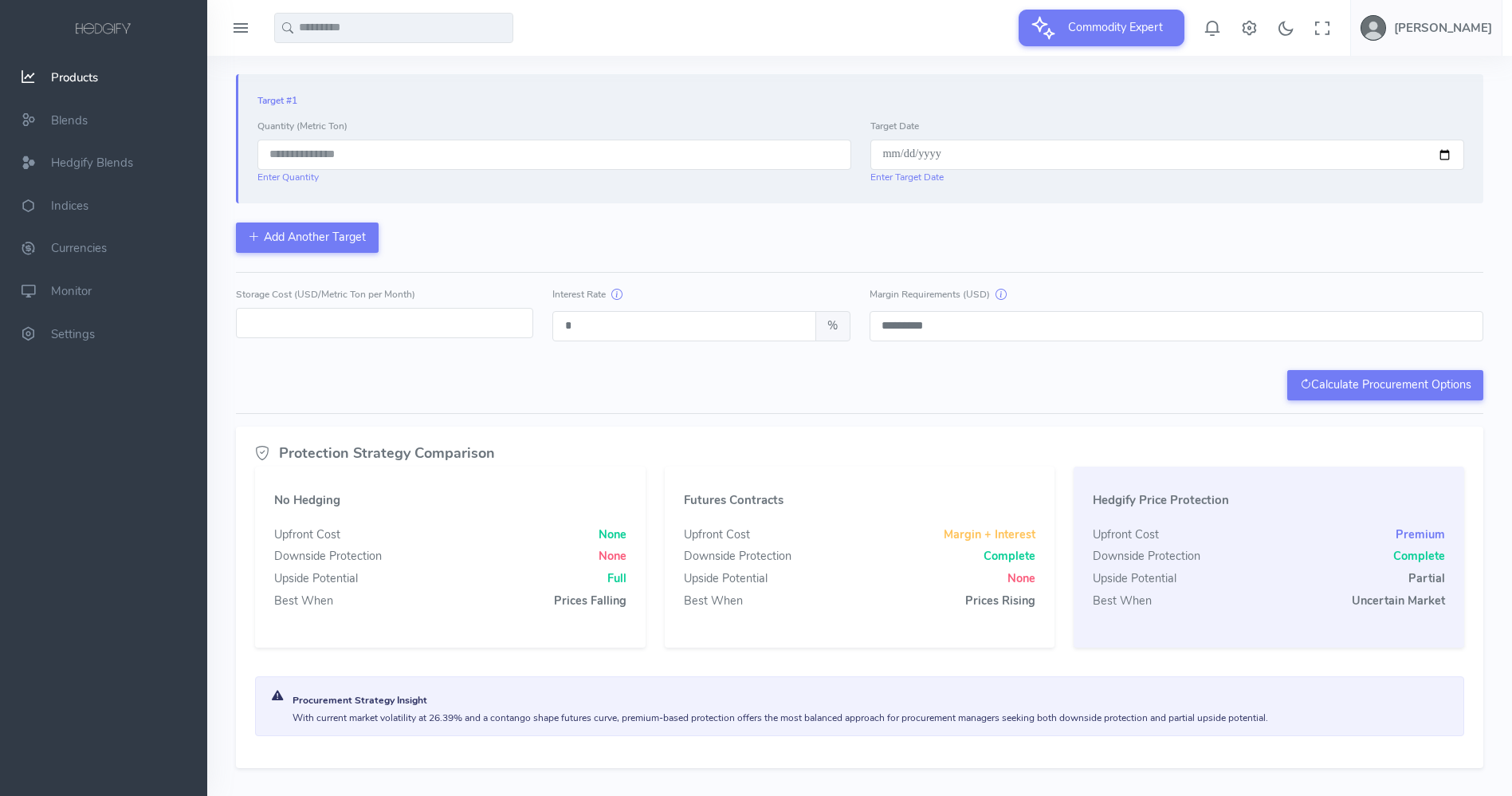
drag, startPoint x: 589, startPoint y: 328, endPoint x: 553, endPoint y: 329, distance: 36.0
click at [553, 329] on input "*" at bounding box center [684, 326] width 263 height 30
click at [581, 382] on div "Calculate Procurement Options" at bounding box center [860, 385] width 1248 height 30
click at [755, 384] on div "Calculate Procurement Options" at bounding box center [860, 385] width 1248 height 30
click at [956, 335] on input "*********" at bounding box center [1177, 326] width 615 height 30
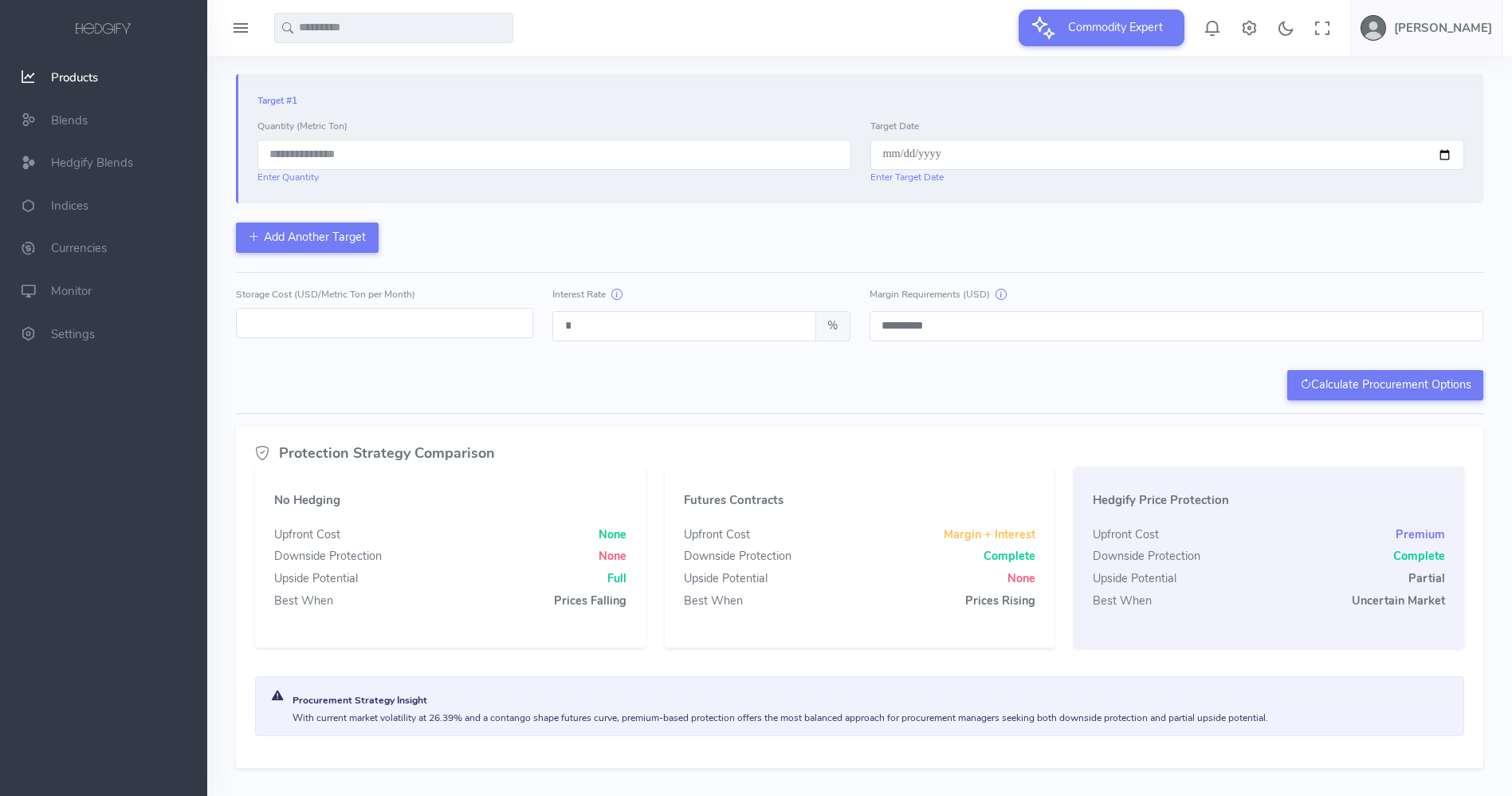
click at [719, 324] on input "*" at bounding box center [684, 326] width 263 height 30
type input "**"
click at [600, 374] on div "Calculate Procurement Options" at bounding box center [860, 385] width 1248 height 30
click at [966, 330] on input "*********" at bounding box center [1177, 326] width 615 height 30
click at [1405, 379] on button "Calculate Procurement Options" at bounding box center [1386, 385] width 196 height 30
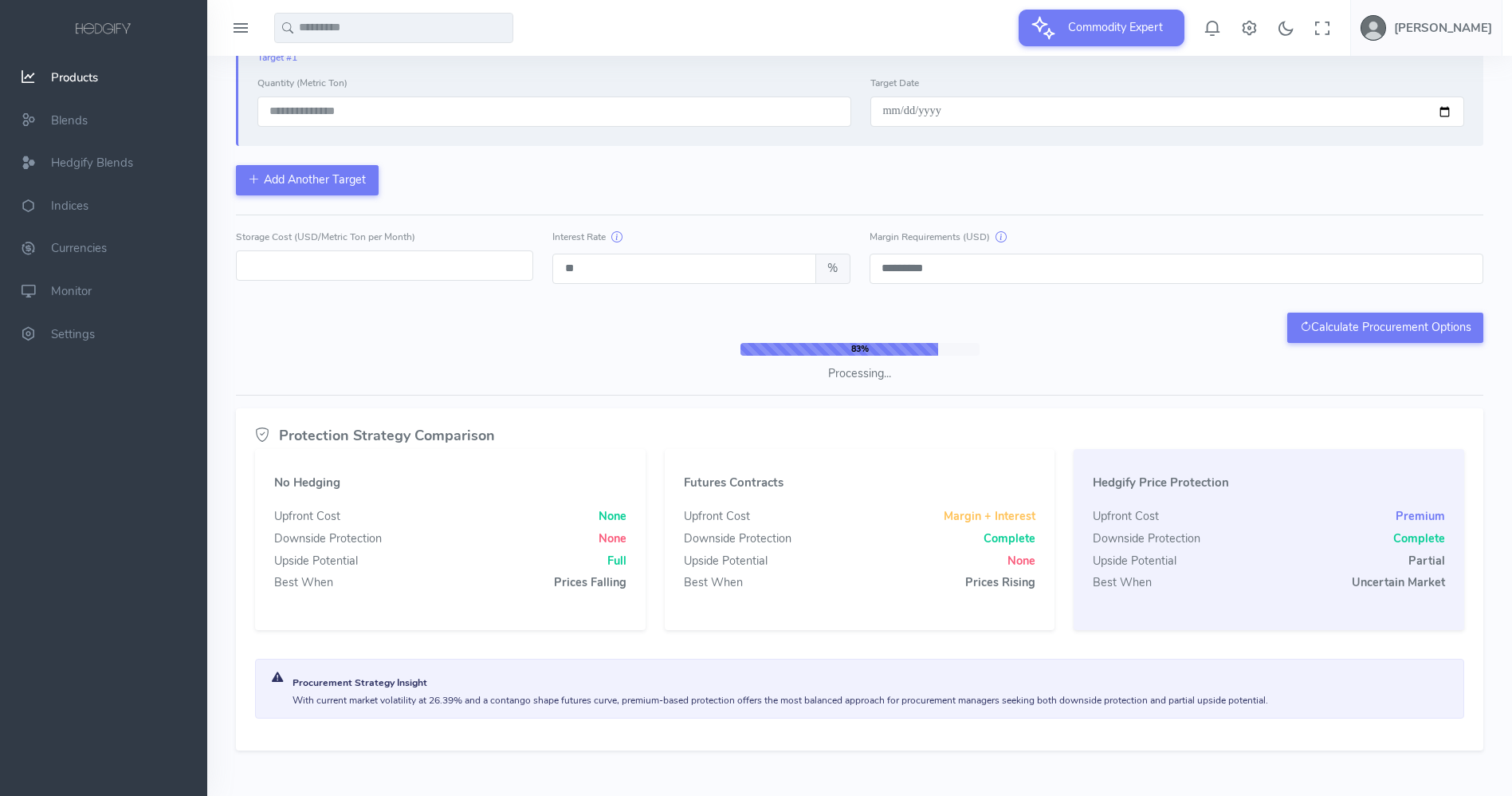
scroll to position [447, 0]
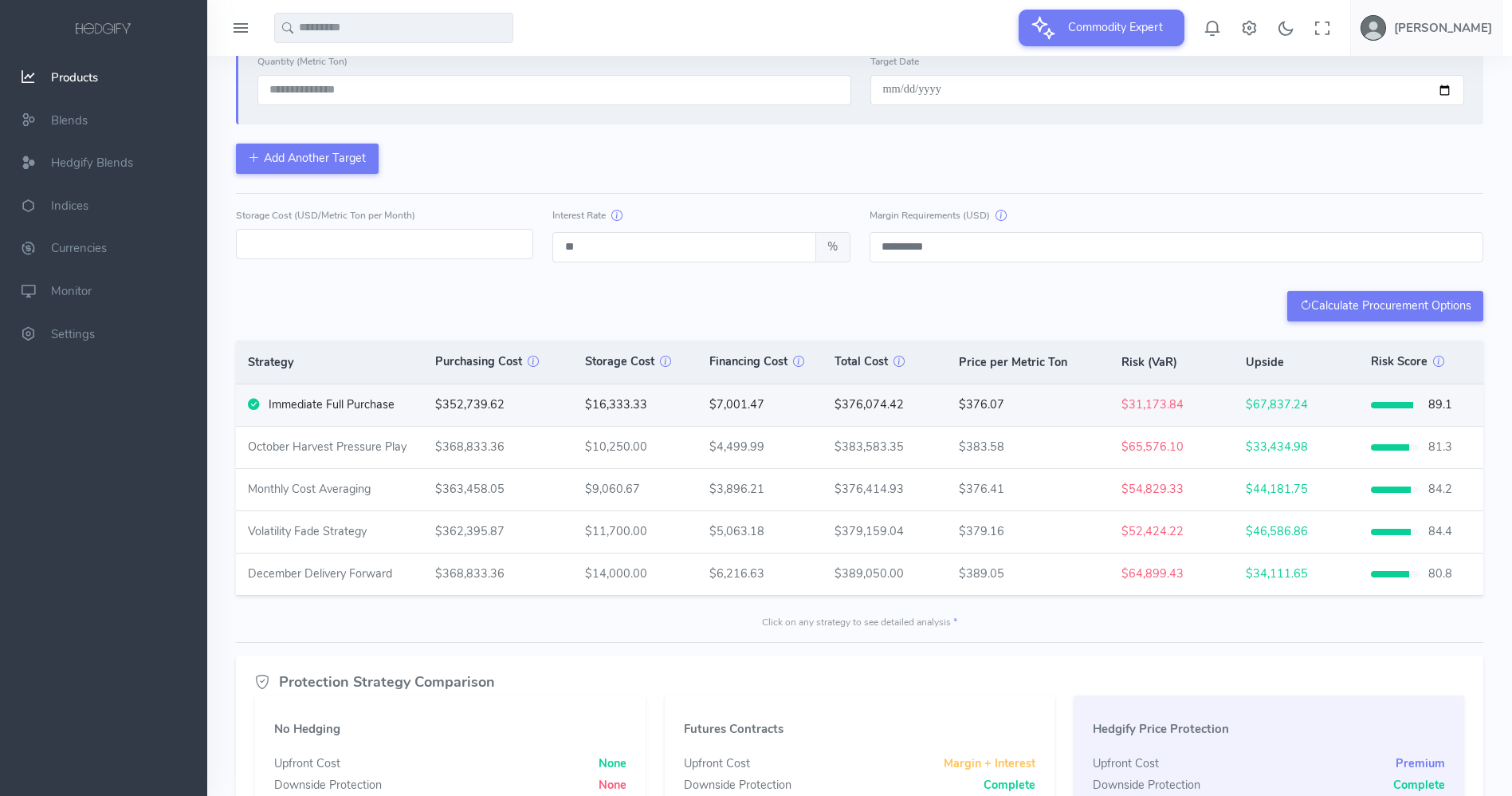
click at [363, 411] on div "Immediate Full Purchase" at bounding box center [331, 404] width 126 height 17
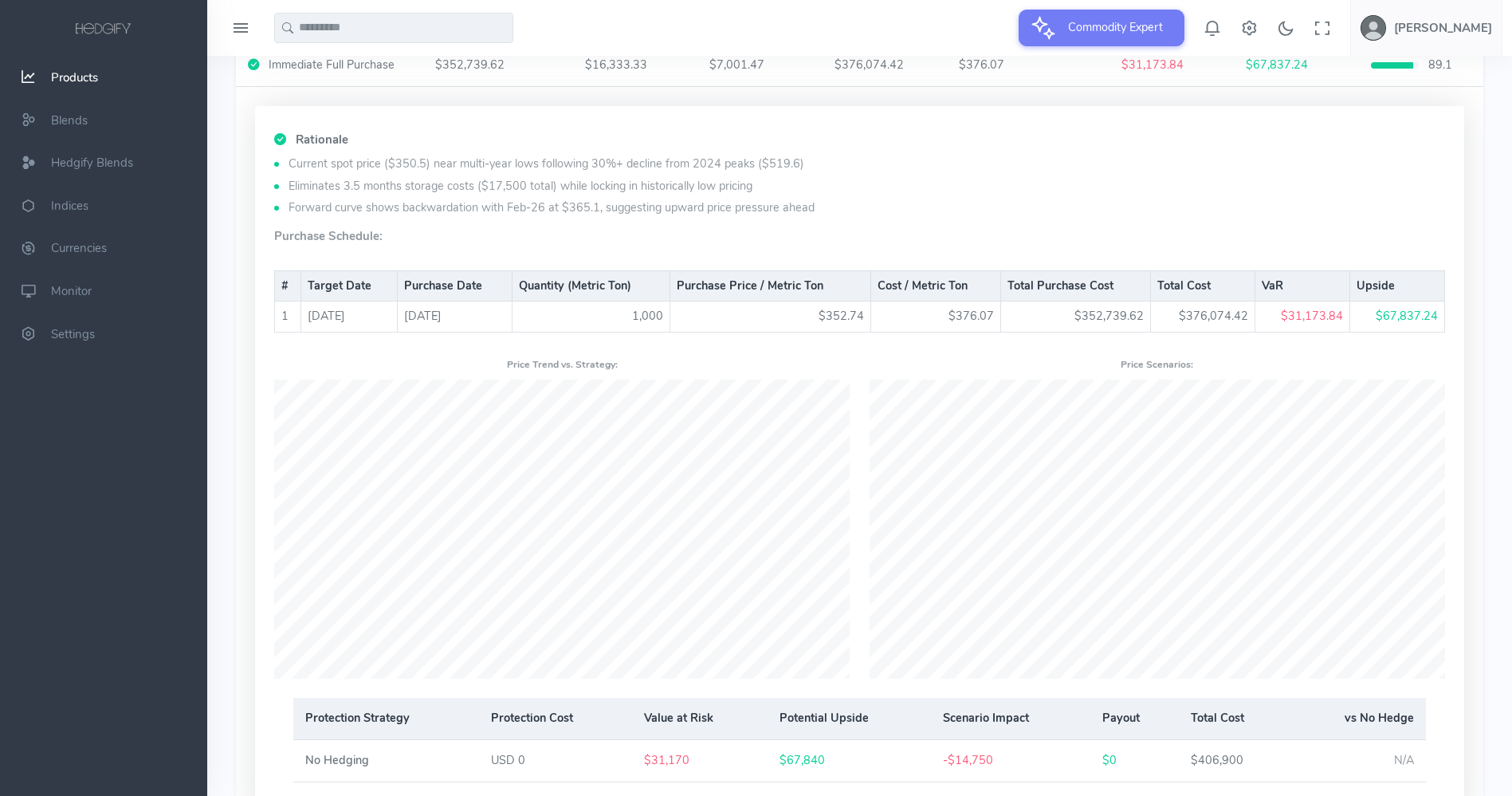
scroll to position [827, 0]
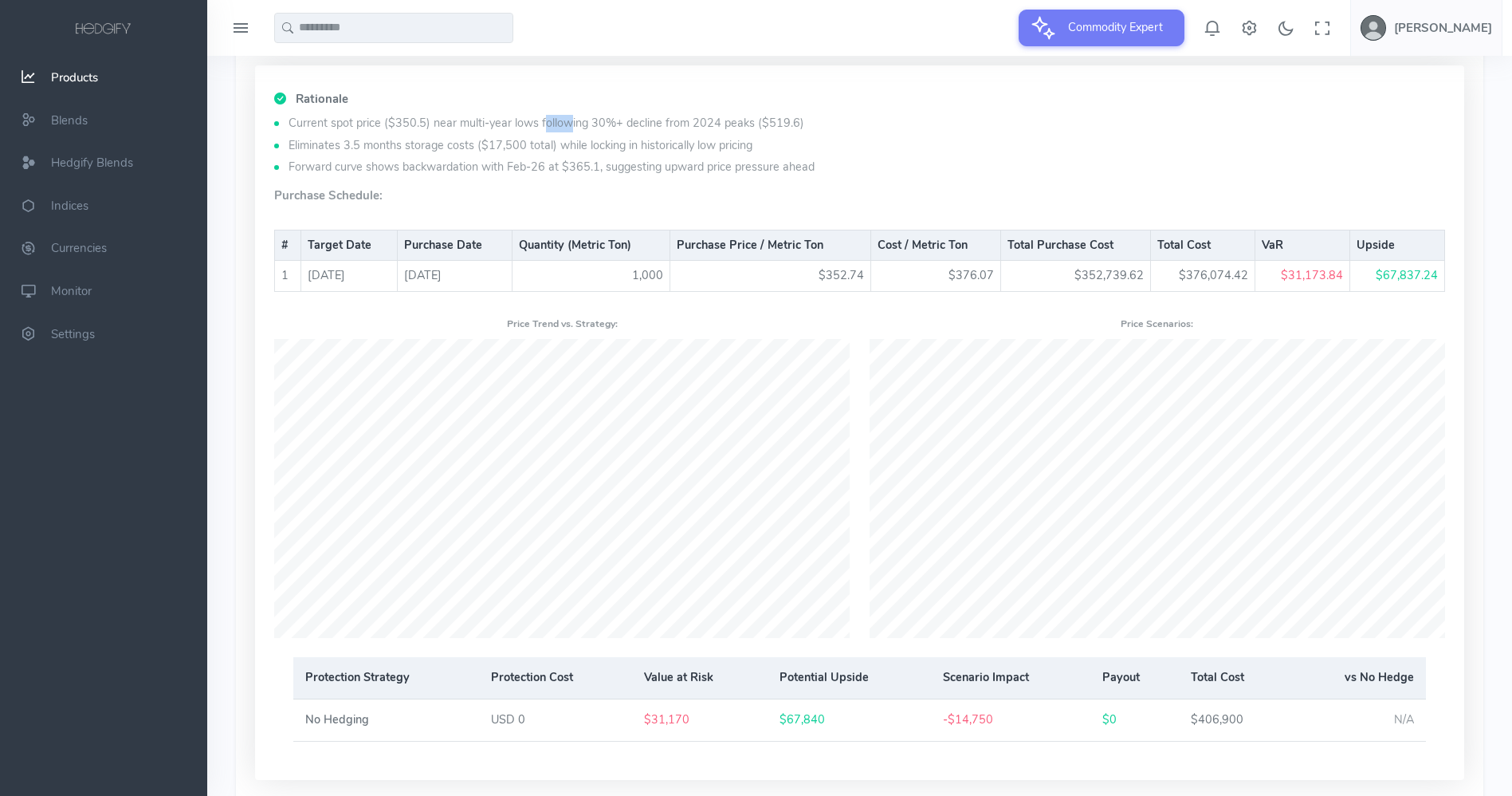
drag, startPoint x: 373, startPoint y: 125, endPoint x: 403, endPoint y: 127, distance: 30.1
click at [403, 127] on li "Current spot price ($350.5) near multi-year lows following 30%+ decline from 20…" at bounding box center [860, 123] width 1171 height 17
click at [588, 125] on li "Current spot price ($350.5) near multi-year lows following 30%+ decline from 20…" at bounding box center [860, 123] width 1171 height 17
drag, startPoint x: 294, startPoint y: 145, endPoint x: 422, endPoint y: 150, distance: 128.1
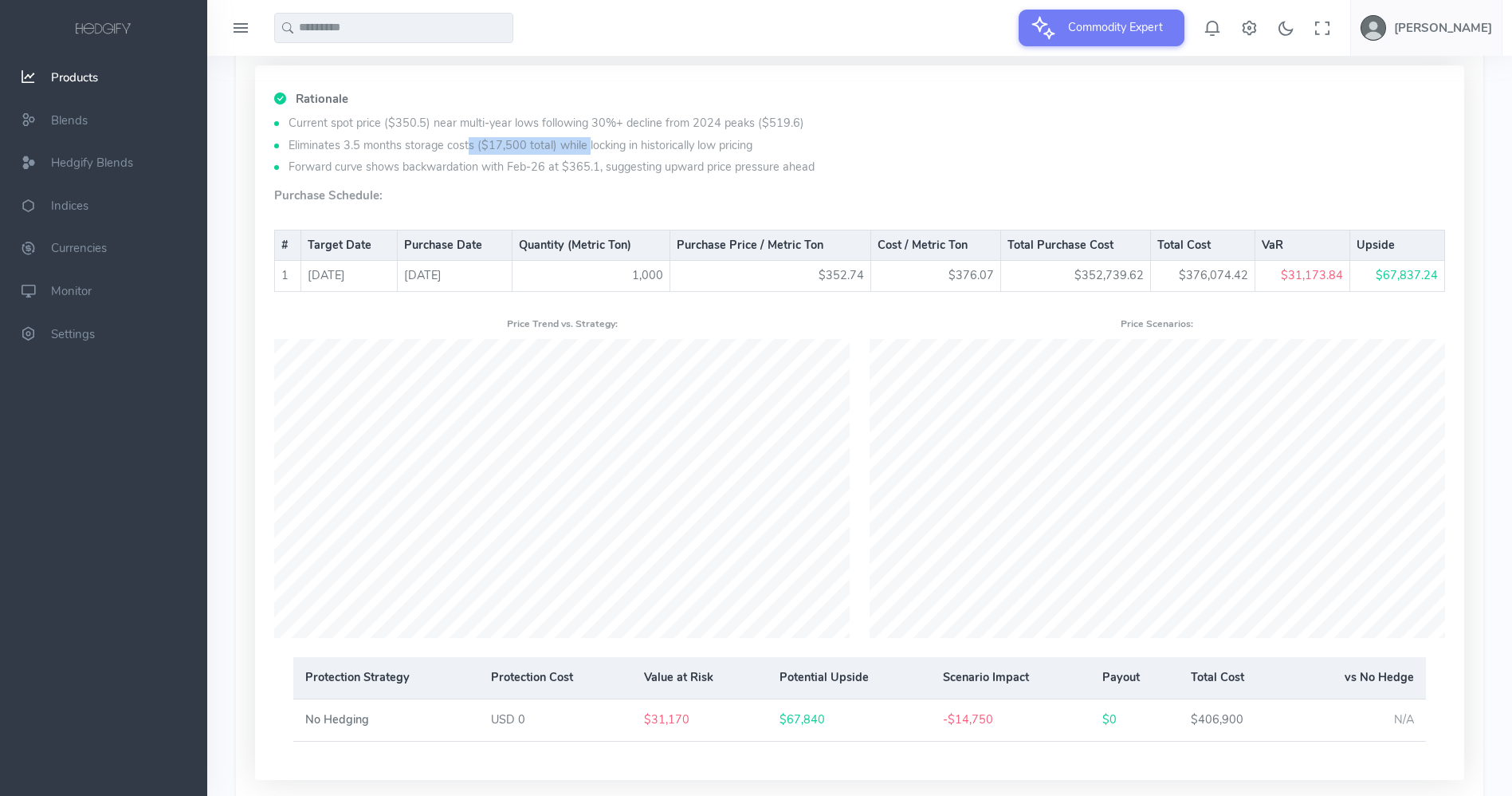
click at [422, 150] on li "Eliminates 3.5 months storage costs ($17,500 total) while locking in historical…" at bounding box center [860, 146] width 1171 height 17
drag, startPoint x: 482, startPoint y: 150, endPoint x: 531, endPoint y: 149, distance: 49.0
click at [531, 149] on li "Eliminates 3.5 months storage costs ($17,500 total) while locking in historical…" at bounding box center [860, 146] width 1171 height 17
click at [680, 179] on div "Rationale Current spot price ($350.5) near multi-year lows following 30%+ decli…" at bounding box center [860, 423] width 1209 height 714
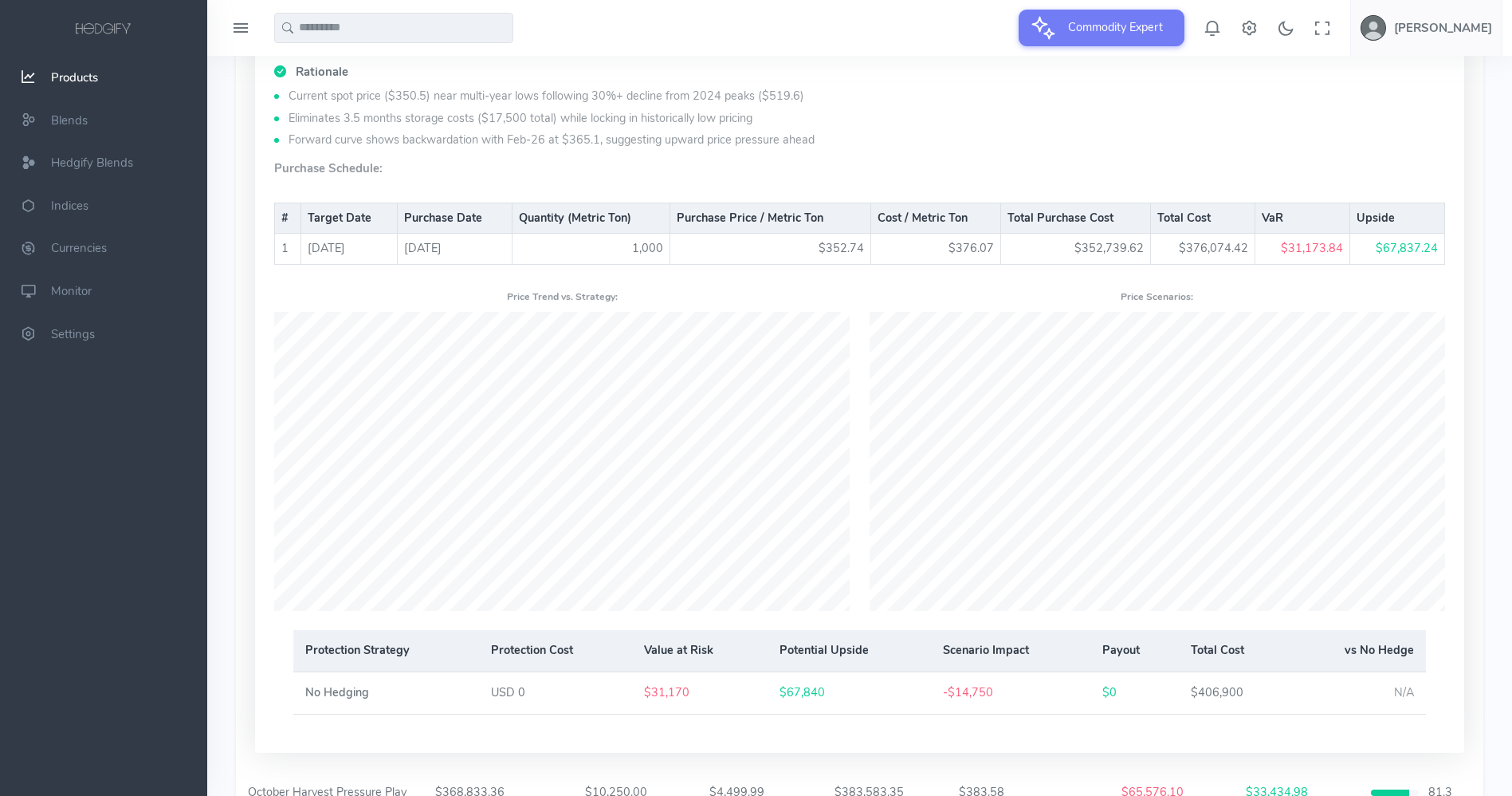
scroll to position [865, 0]
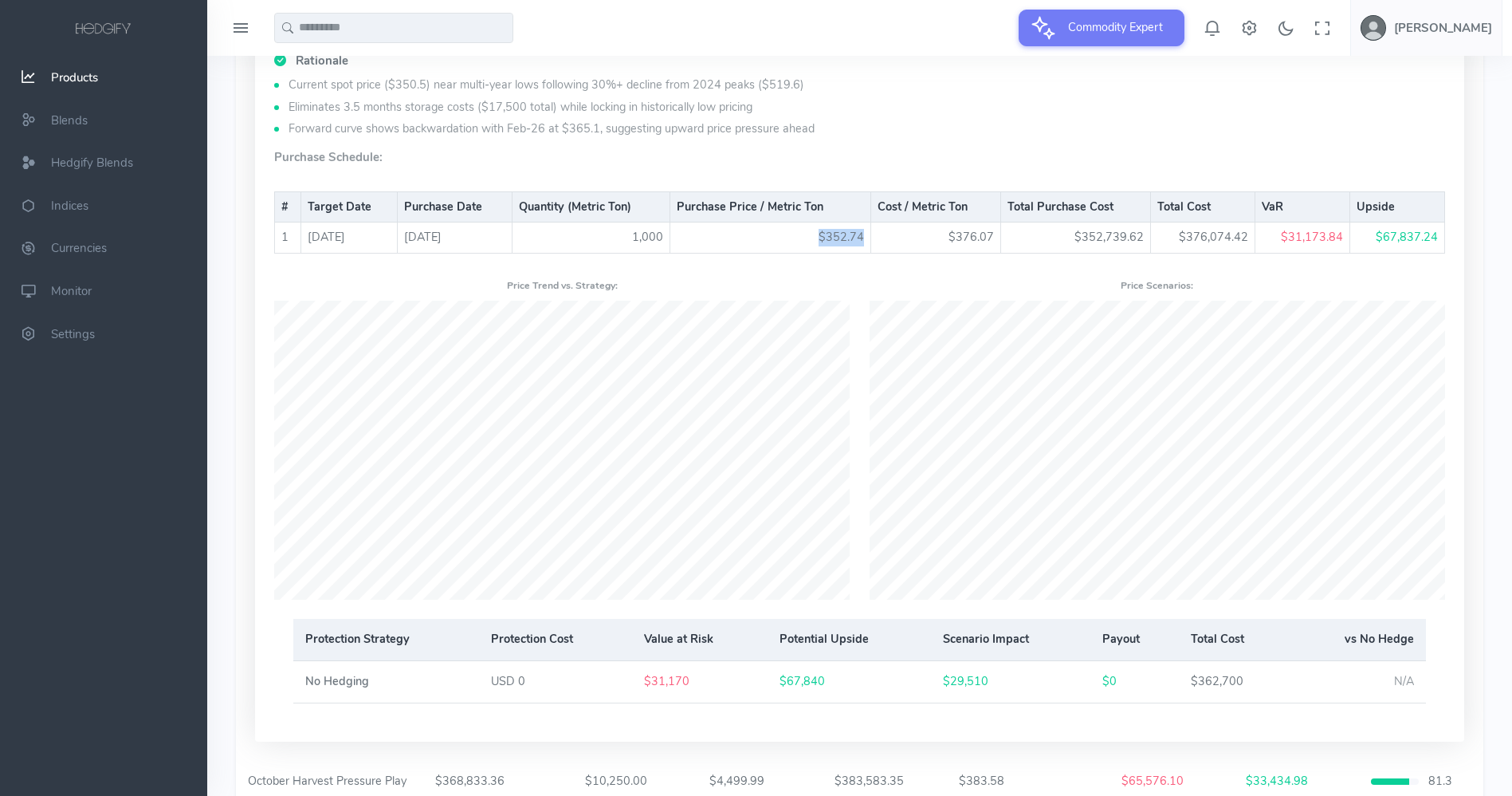
drag, startPoint x: 818, startPoint y: 231, endPoint x: 866, endPoint y: 244, distance: 49.7
click at [866, 244] on td "$352.74" at bounding box center [771, 237] width 201 height 31
drag, startPoint x: 976, startPoint y: 240, endPoint x: 1001, endPoint y: 240, distance: 25.0
click at [1001, 240] on td "$376.07" at bounding box center [936, 237] width 130 height 31
drag, startPoint x: 1088, startPoint y: 236, endPoint x: 1146, endPoint y: 241, distance: 58.2
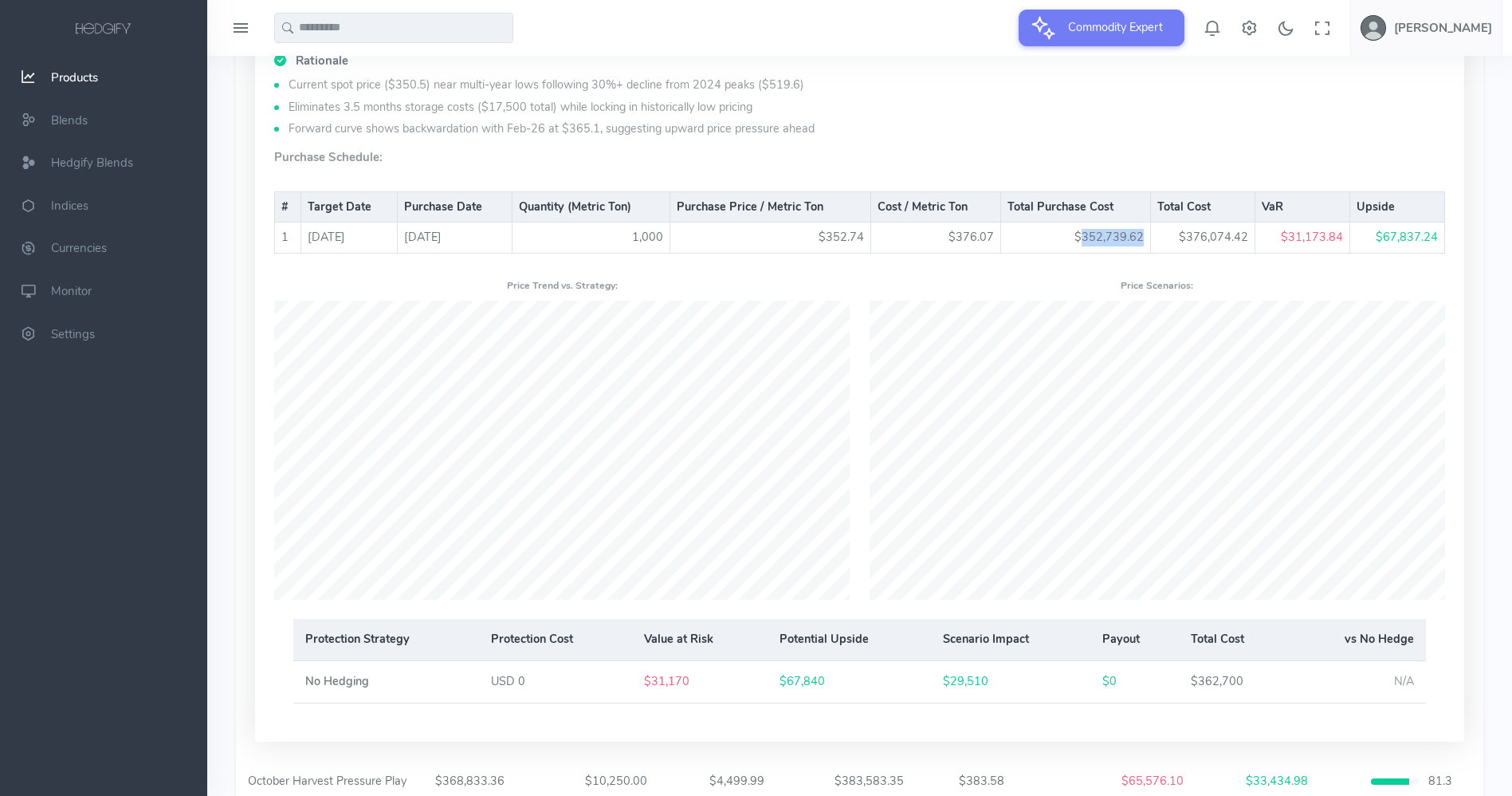
click at [1146, 241] on td "$352,739.62" at bounding box center [1076, 237] width 150 height 31
drag, startPoint x: 1189, startPoint y: 237, endPoint x: 1253, endPoint y: 233, distance: 64.1
click at [1253, 233] on td "$376,074.42" at bounding box center [1203, 237] width 104 height 31
click at [1294, 235] on td "$31,173.84" at bounding box center [1302, 237] width 95 height 31
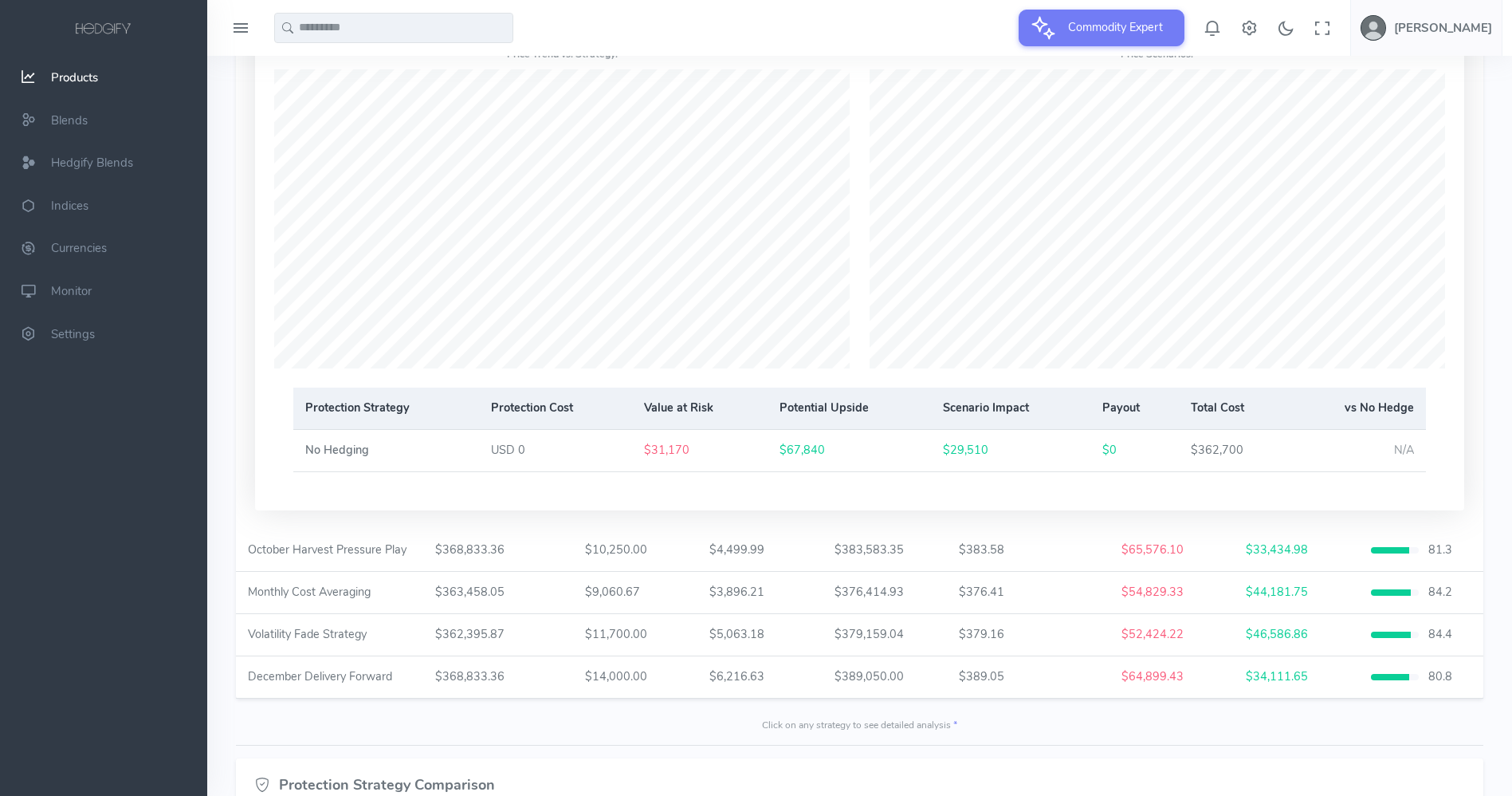
scroll to position [1140, 0]
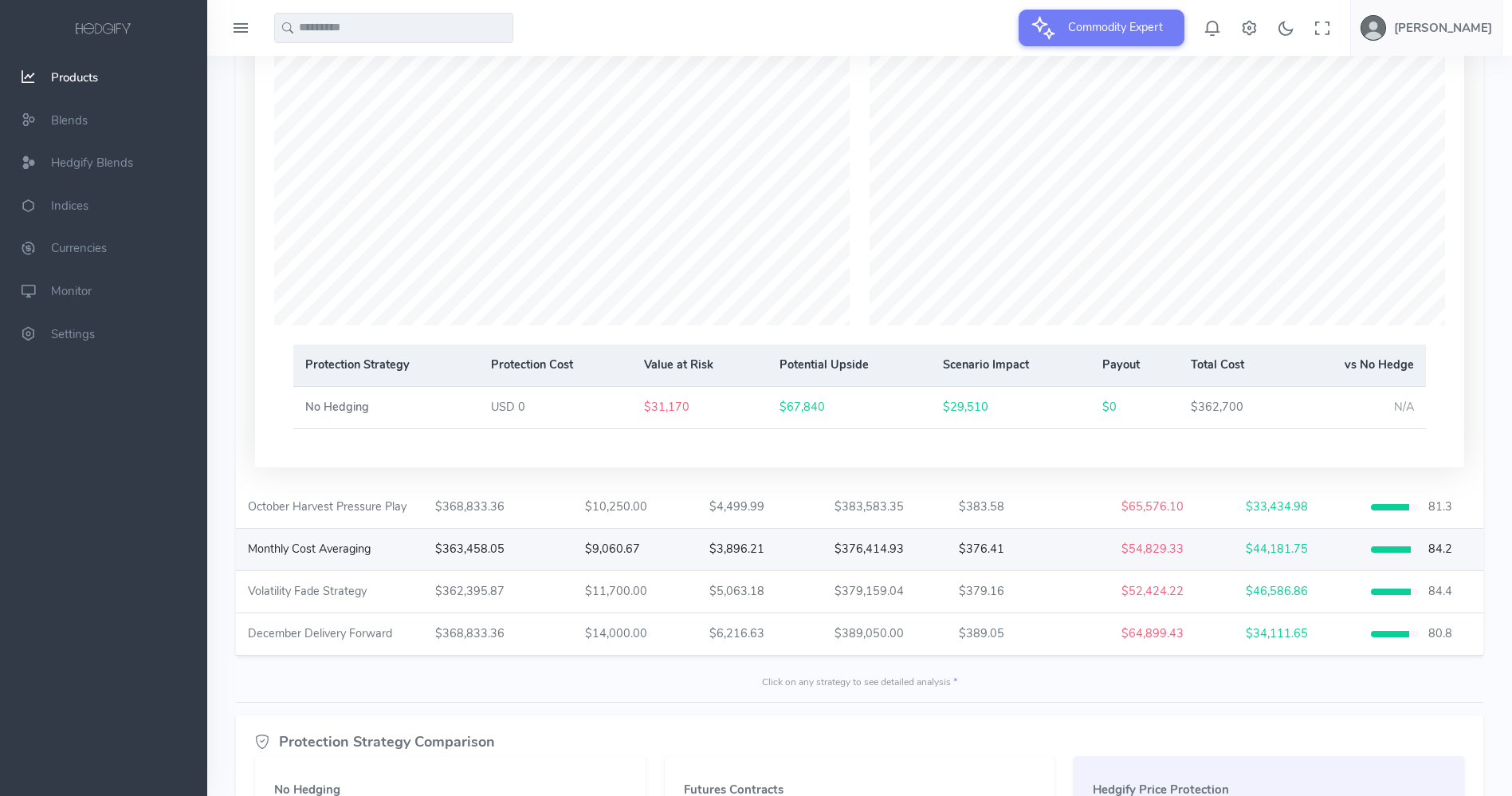
click at [323, 553] on div "Monthly Cost Averaging" at bounding box center [309, 549] width 123 height 17
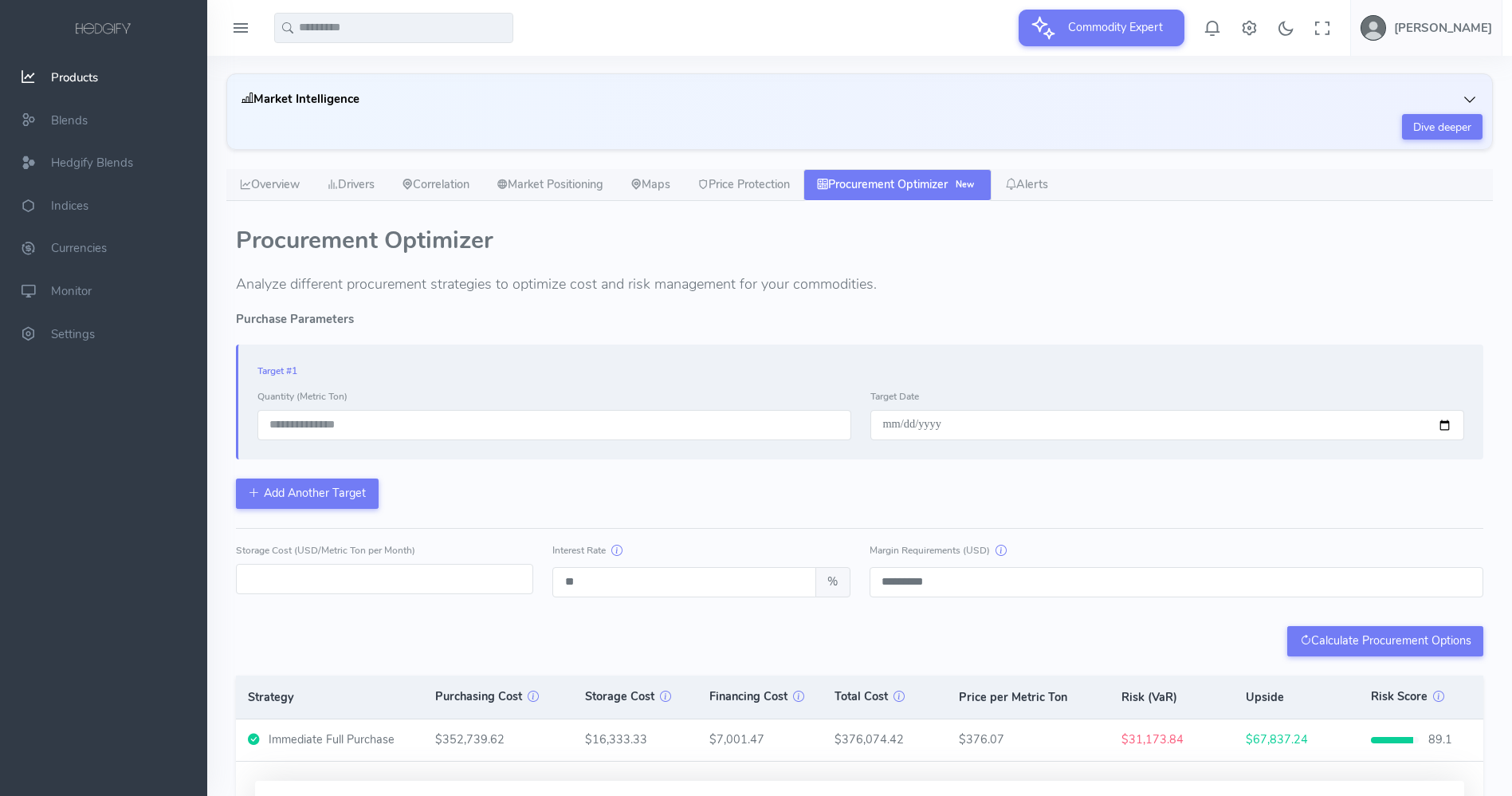
scroll to position [0, 0]
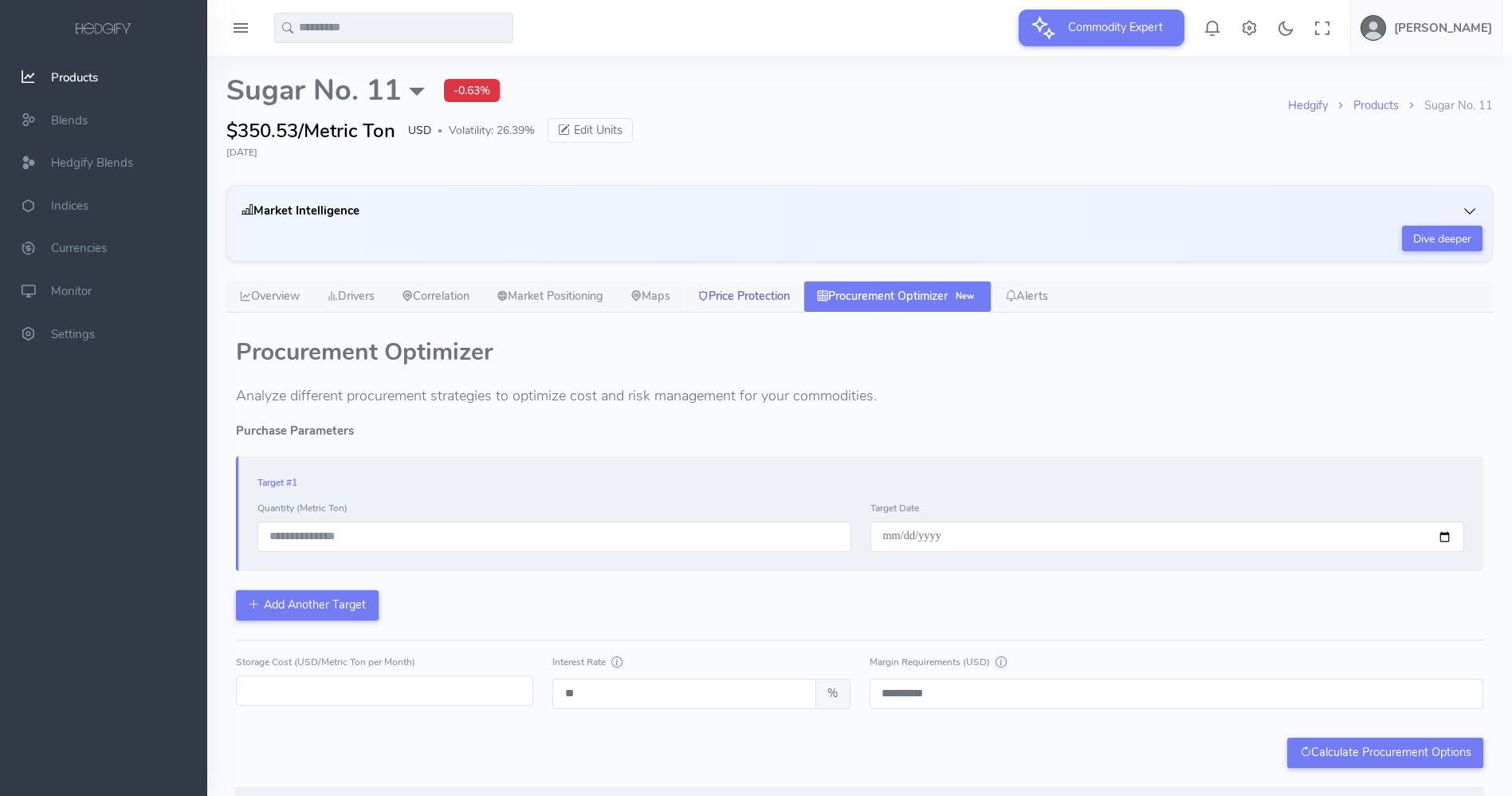
click at [746, 286] on link "Price Protection" at bounding box center [744, 296] width 120 height 32
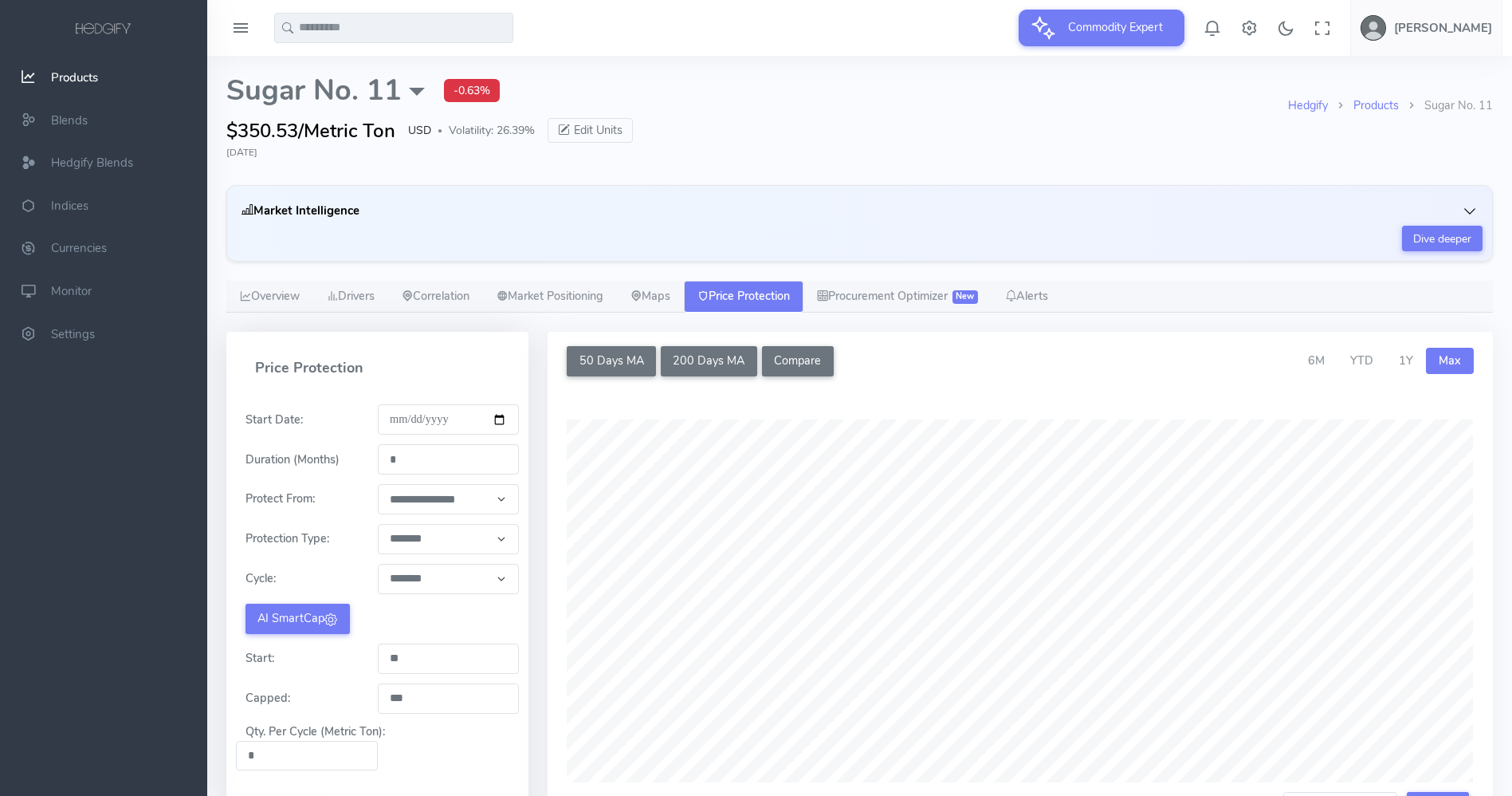
click at [418, 457] on input "*" at bounding box center [448, 459] width 142 height 30
click at [437, 536] on select "**********" at bounding box center [448, 539] width 142 height 30
click at [436, 591] on select "******* ******** ******** ******** ******** ******** ******** ********* *******…" at bounding box center [448, 579] width 142 height 30
click at [378, 564] on select "******* ******** ******** ******** ******** ******** ******** ********* *******…" at bounding box center [448, 579] width 142 height 30
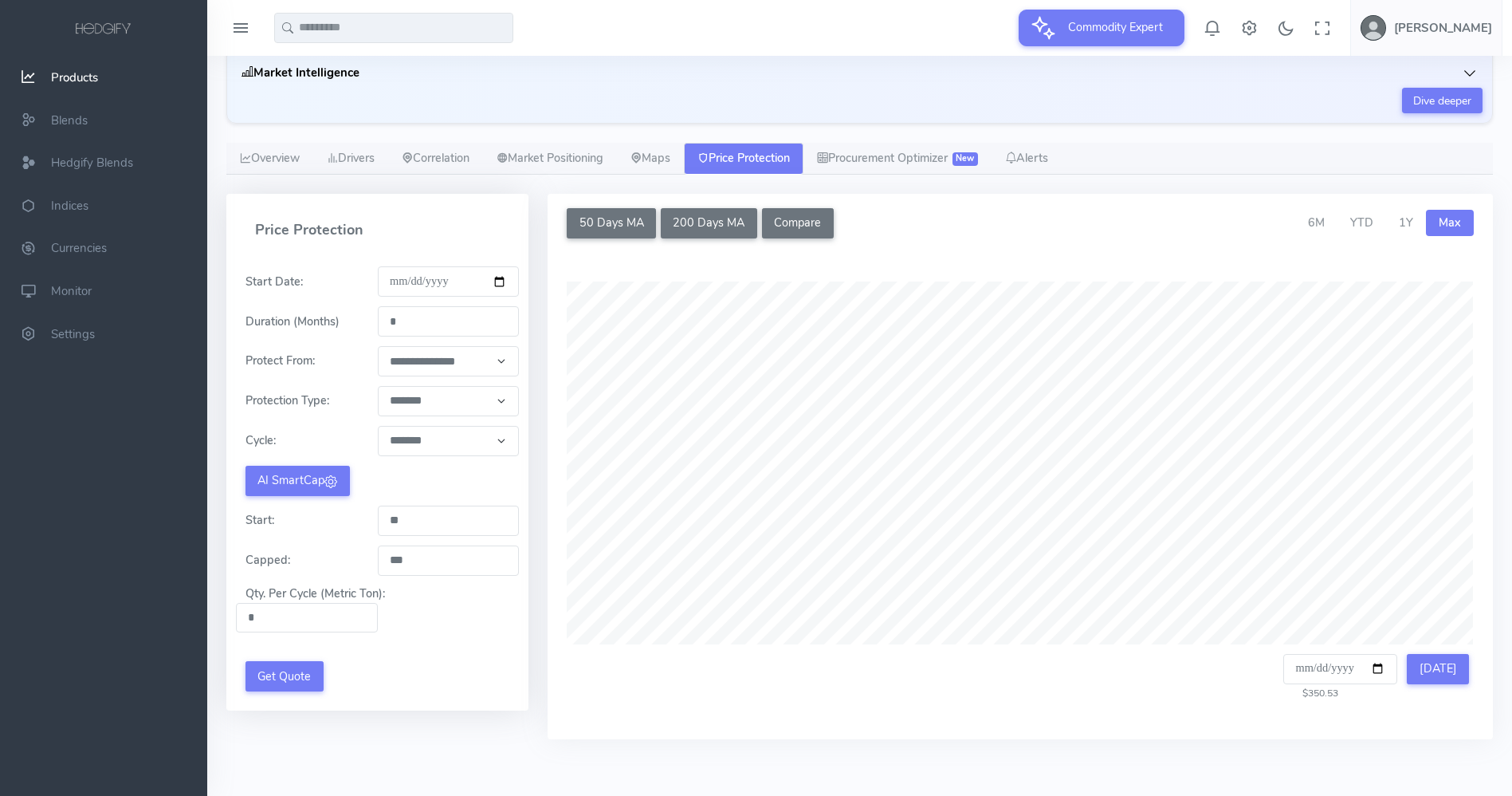
scroll to position [148, 0]
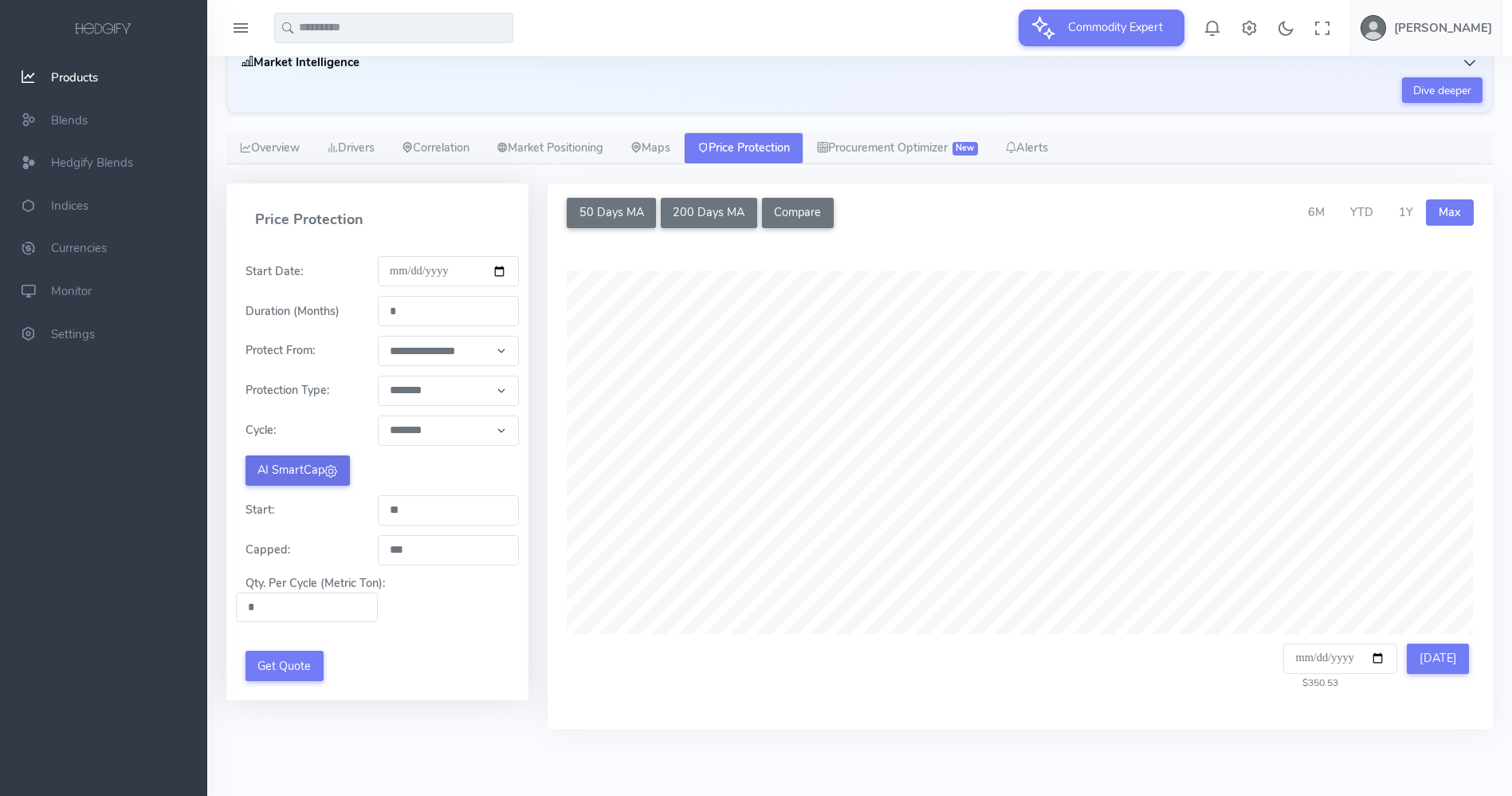
click at [279, 473] on button "AI SmartCap" at bounding box center [298, 470] width 105 height 30
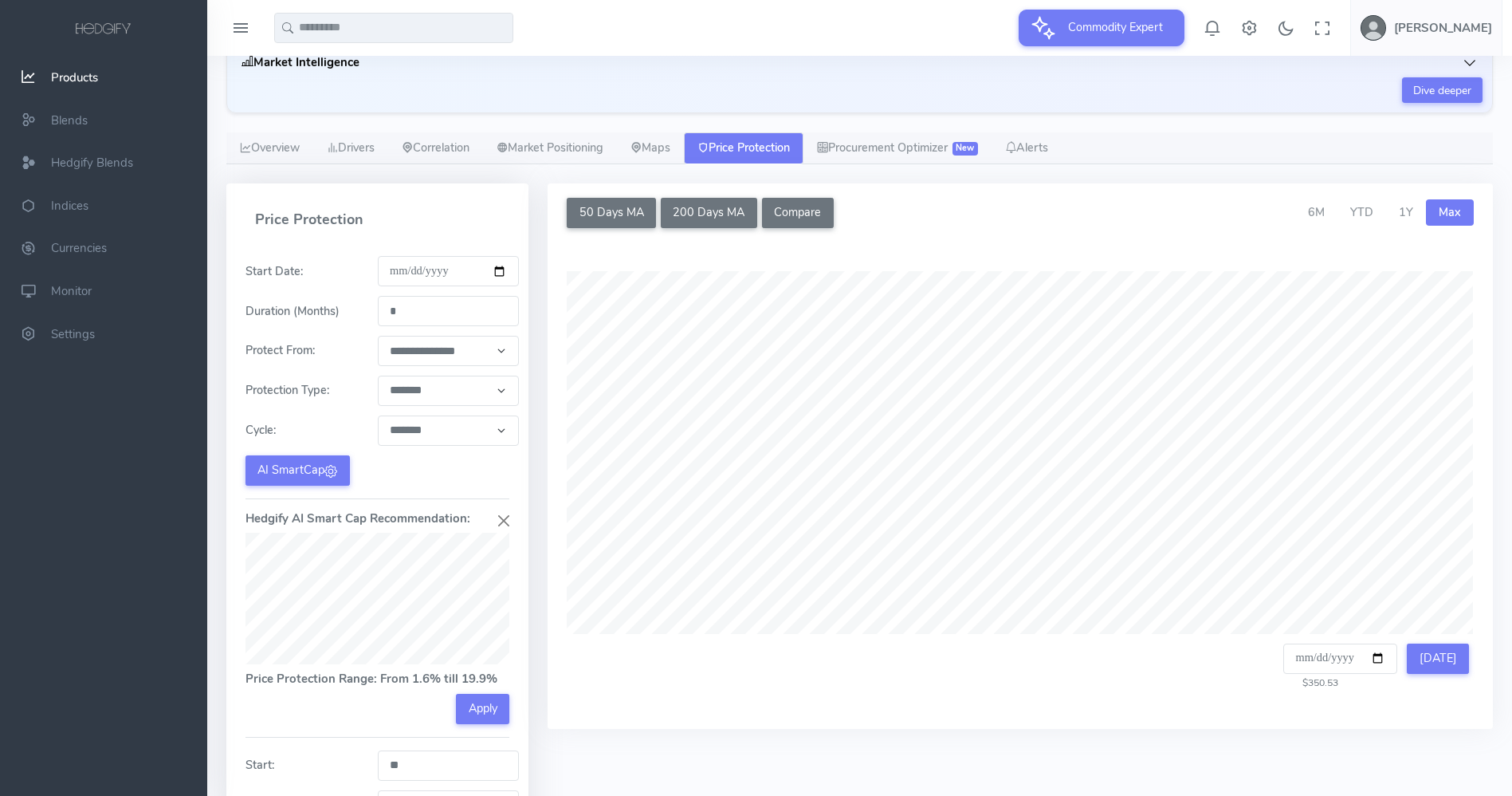
scroll to position [295, 0]
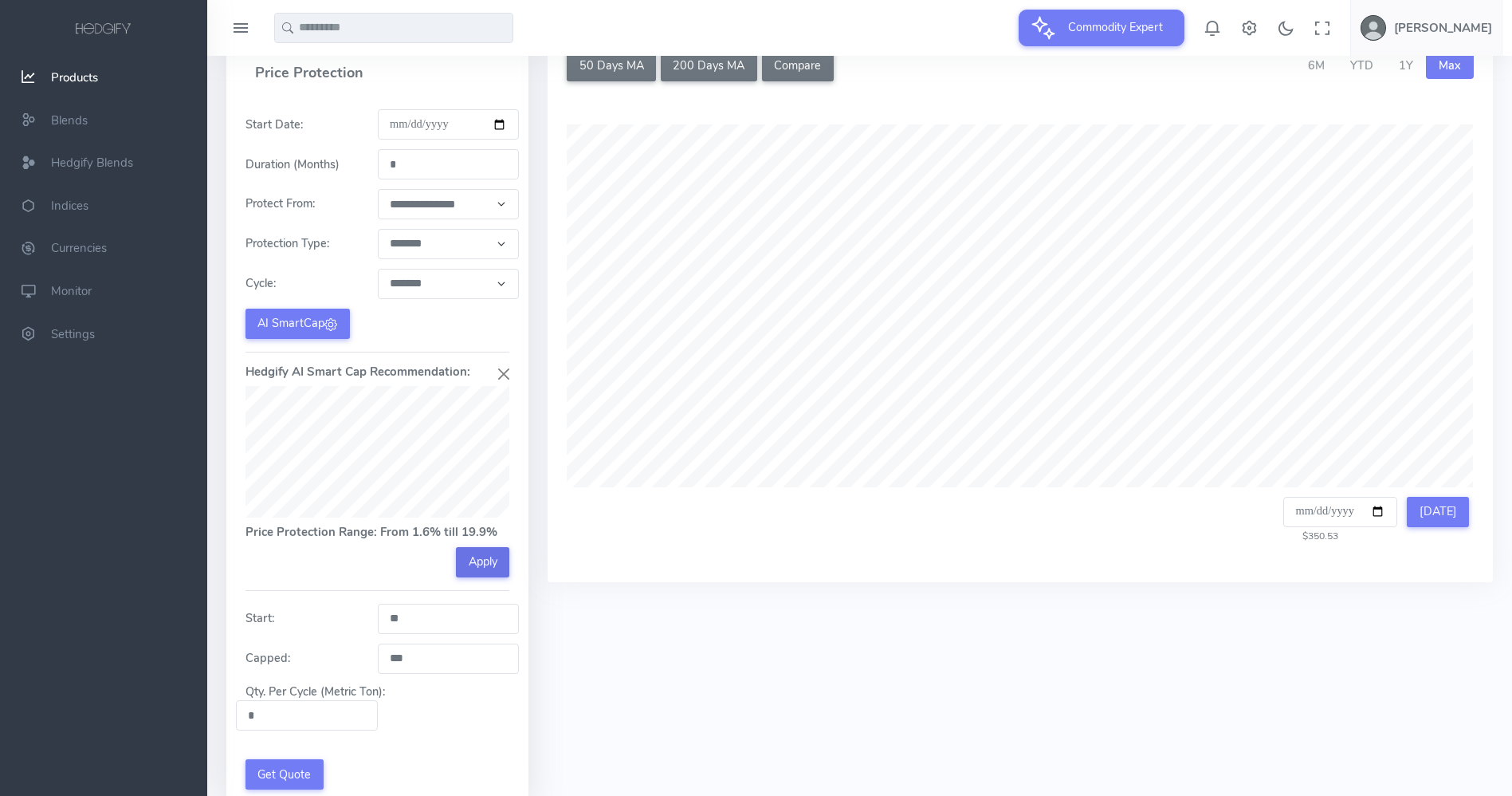
click at [486, 568] on button "Apply" at bounding box center [482, 561] width 53 height 30
type input "****"
drag, startPoint x: 412, startPoint y: 658, endPoint x: 356, endPoint y: 658, distance: 56.0
click at [356, 658] on div "Capped: *****" at bounding box center [378, 658] width 283 height 30
type input "***"
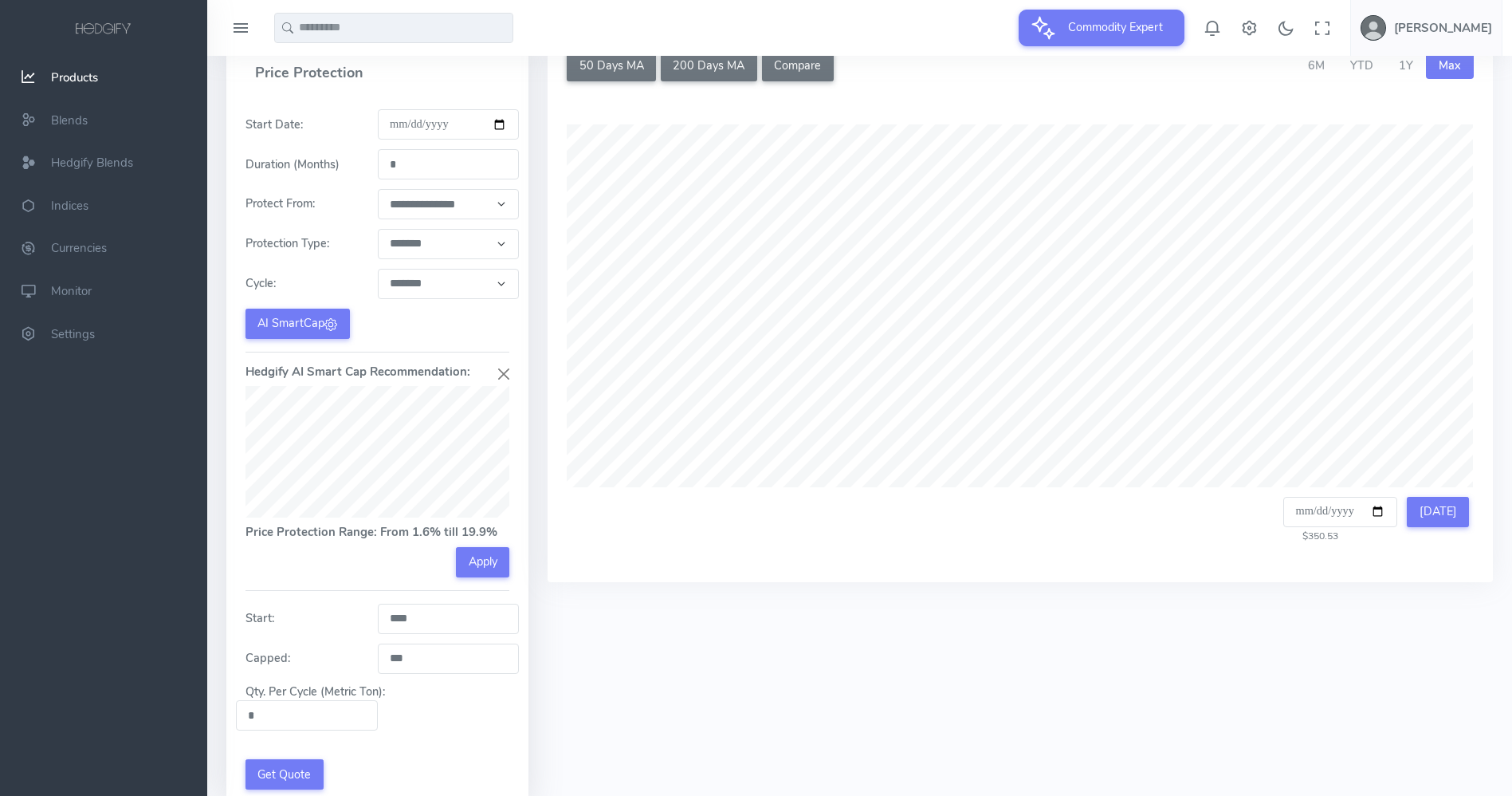
click at [538, 706] on div "50 Days MA 200 Days MA Compare Compare Commodities Select up to 4 additional co…" at bounding box center [1020, 433] width 965 height 792
click at [331, 716] on input "*" at bounding box center [307, 714] width 142 height 30
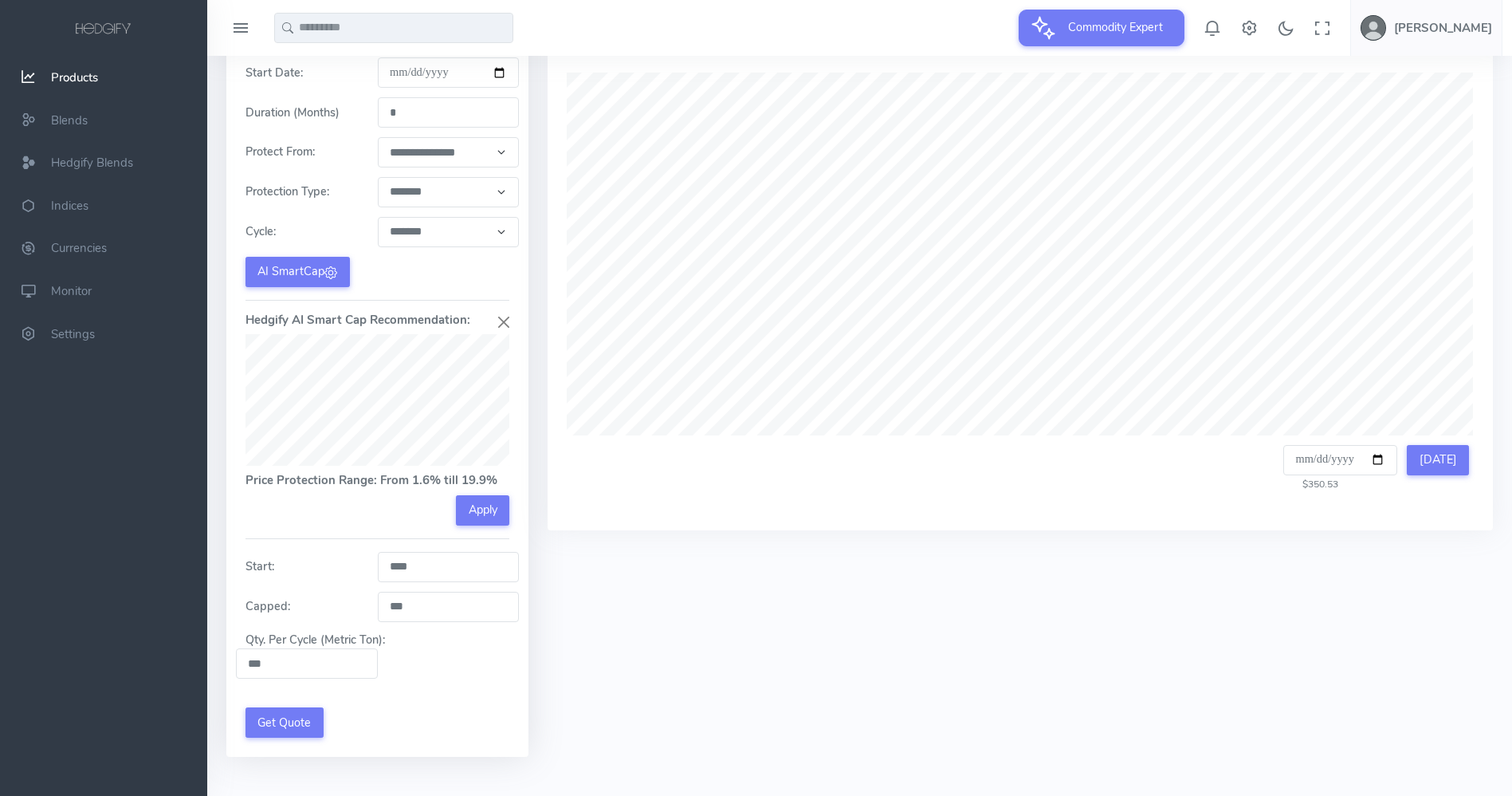
scroll to position [375, 0]
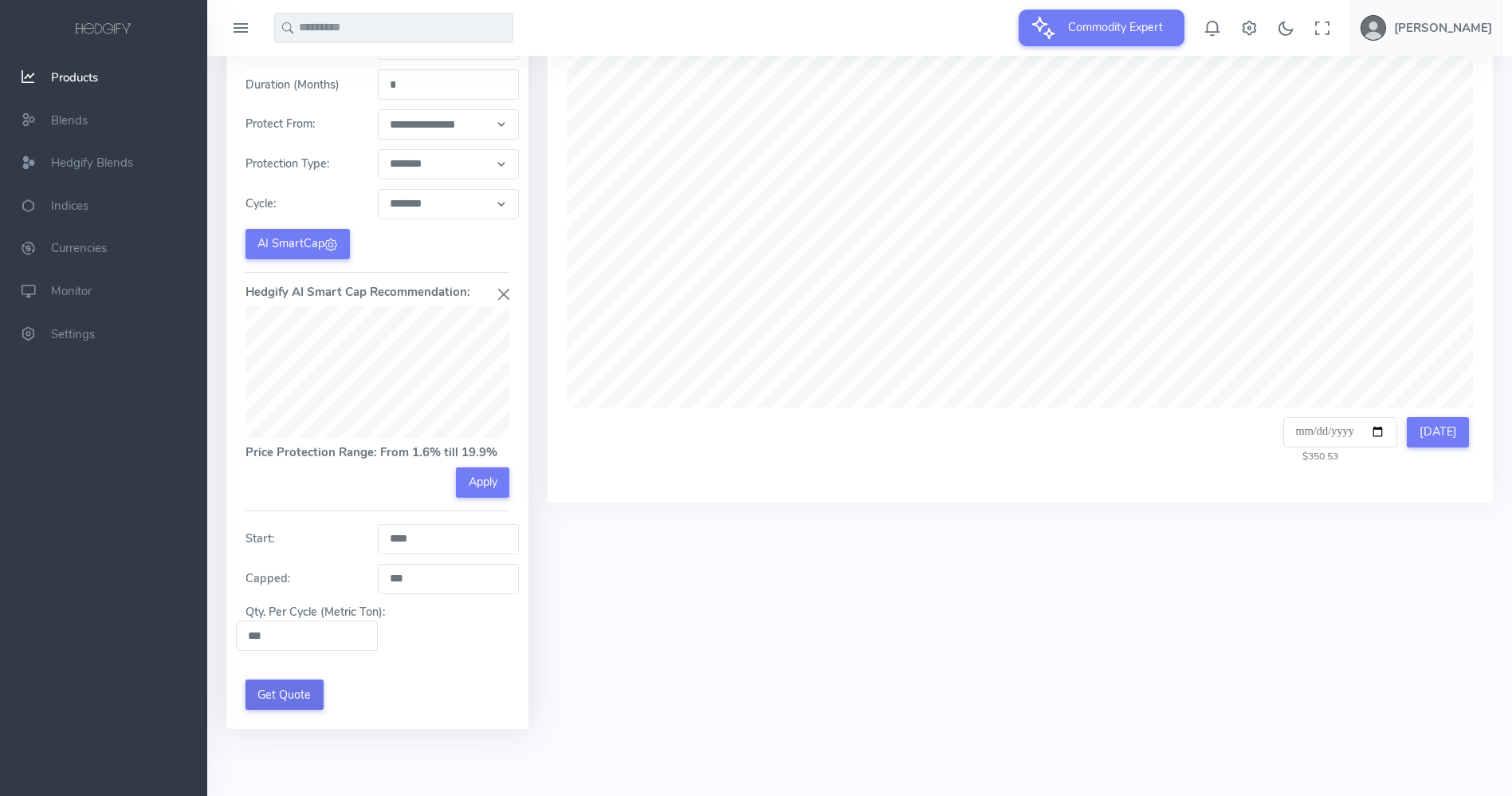
type input "***"
click at [303, 693] on button "Get Quote" at bounding box center [284, 695] width 78 height 30
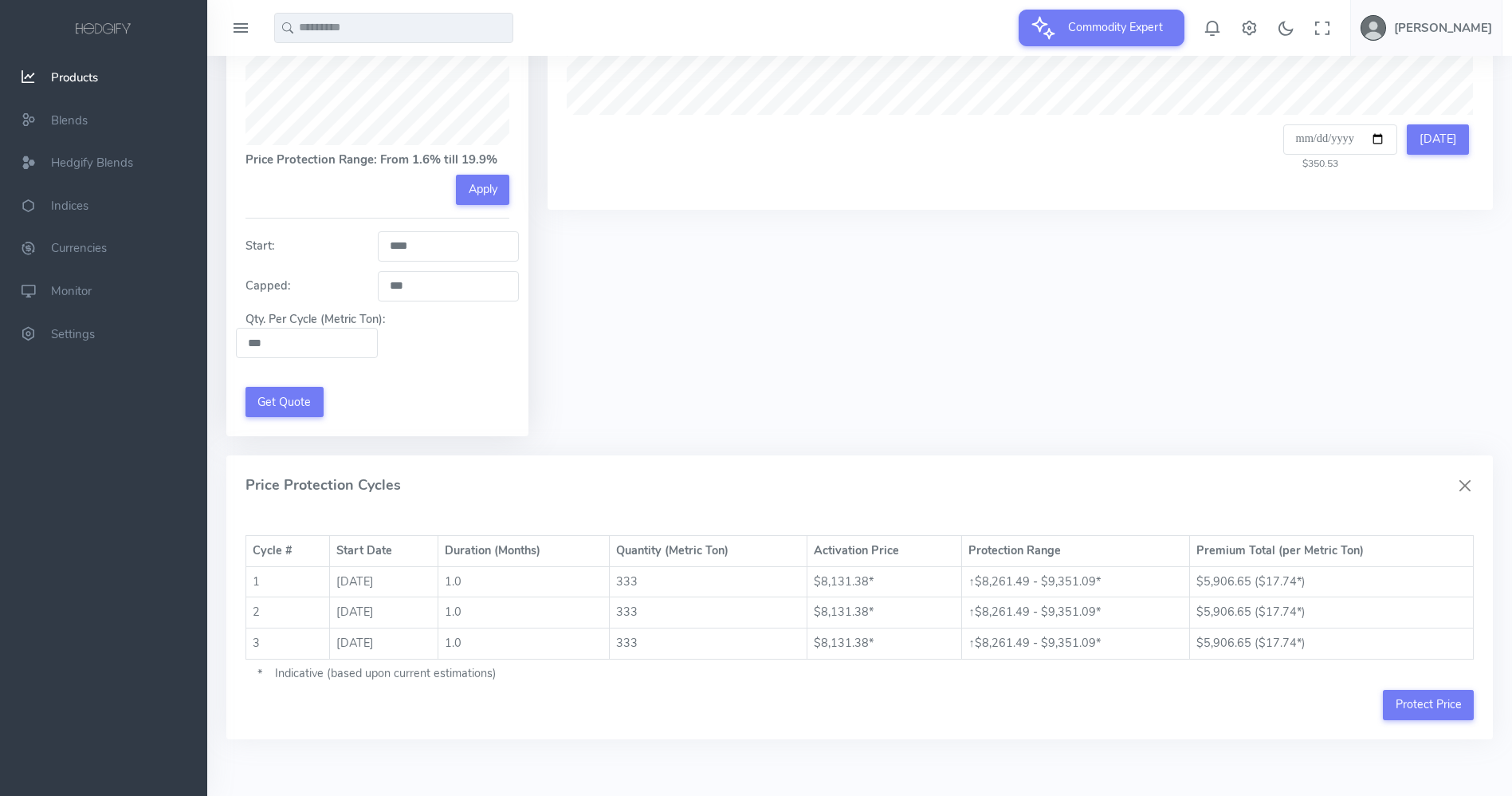
scroll to position [678, 0]
